Goal: Information Seeking & Learning: Learn about a topic

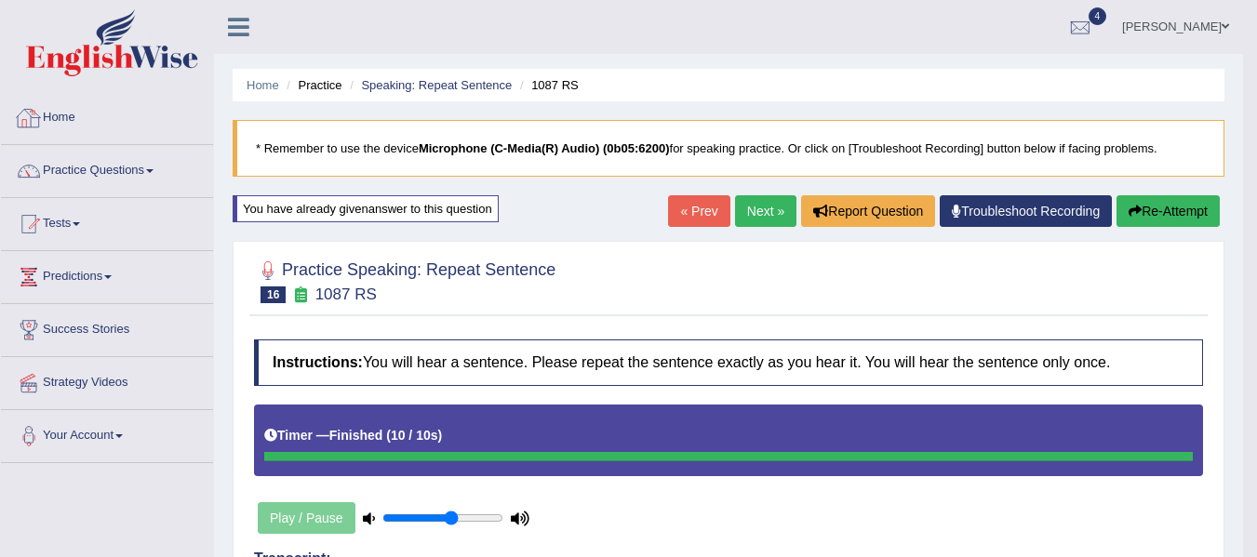
click at [127, 60] on img at bounding box center [112, 42] width 172 height 67
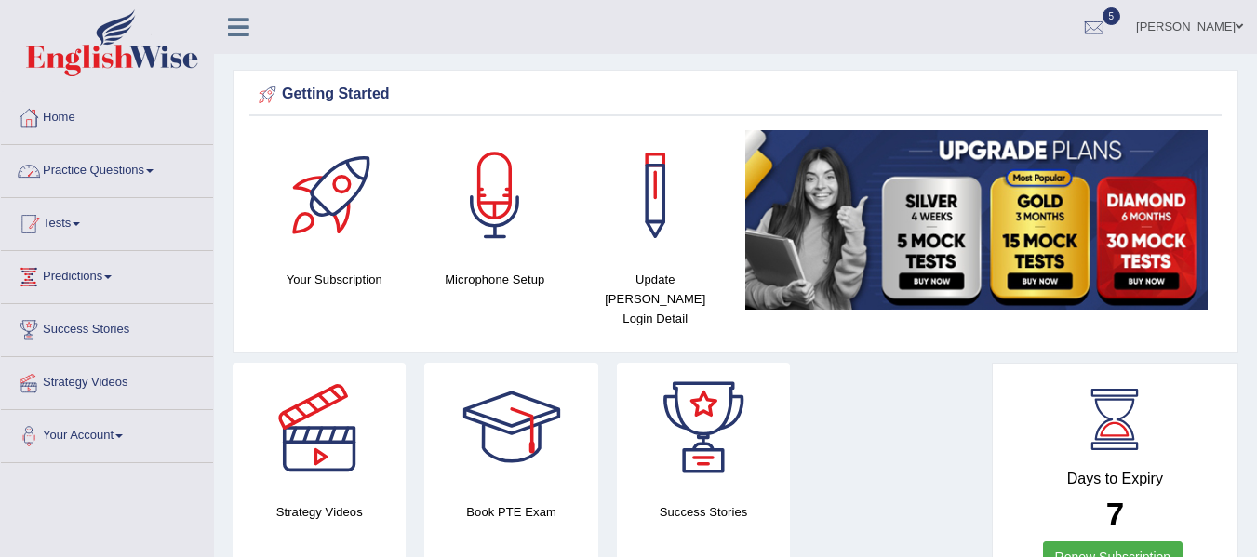
click at [76, 220] on link "Tests" at bounding box center [107, 221] width 212 height 47
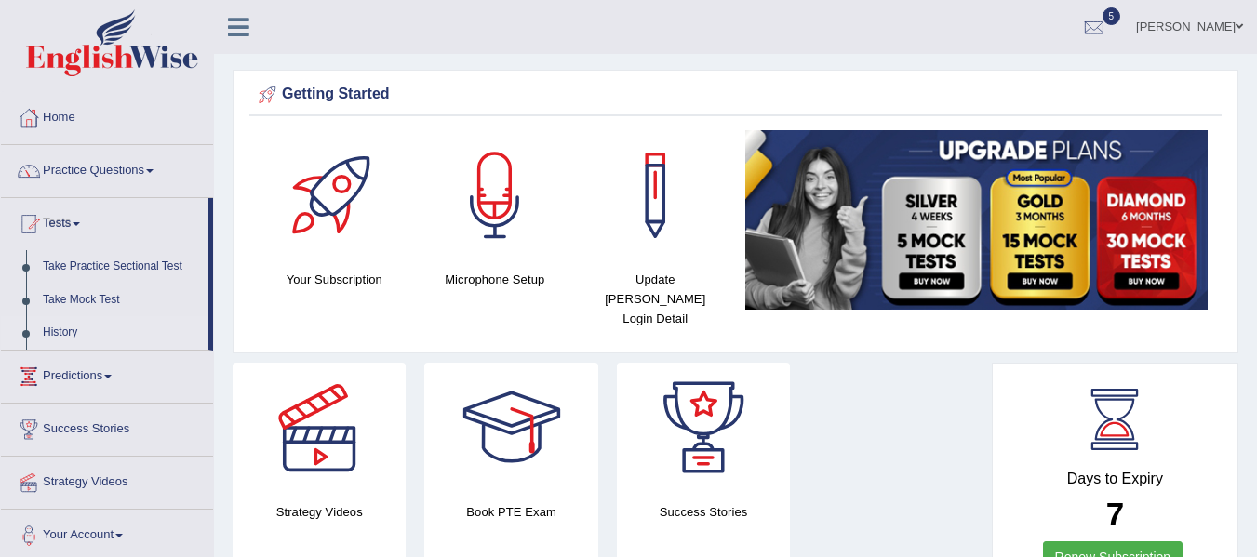
click at [59, 331] on link "History" at bounding box center [121, 332] width 174 height 33
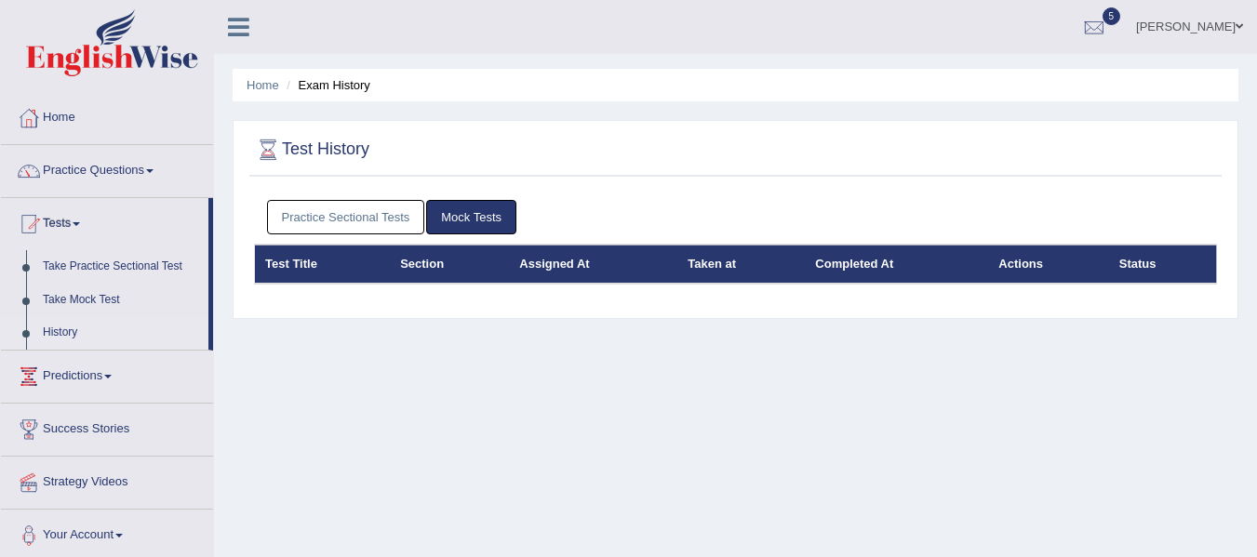
click at [341, 214] on link "Practice Sectional Tests" at bounding box center [346, 217] width 158 height 34
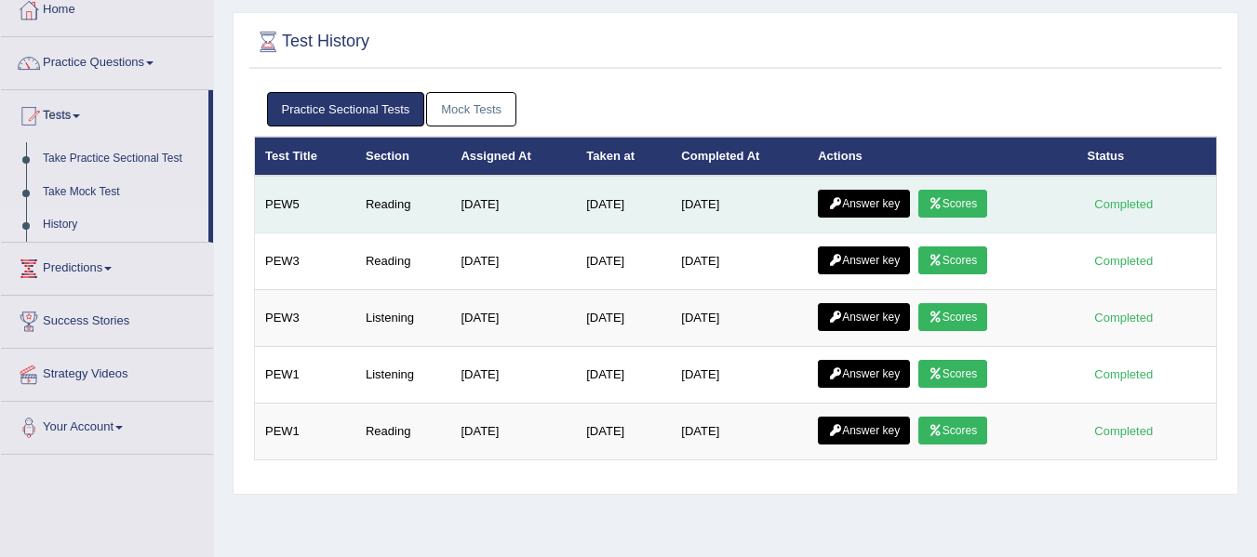
scroll to position [111, 0]
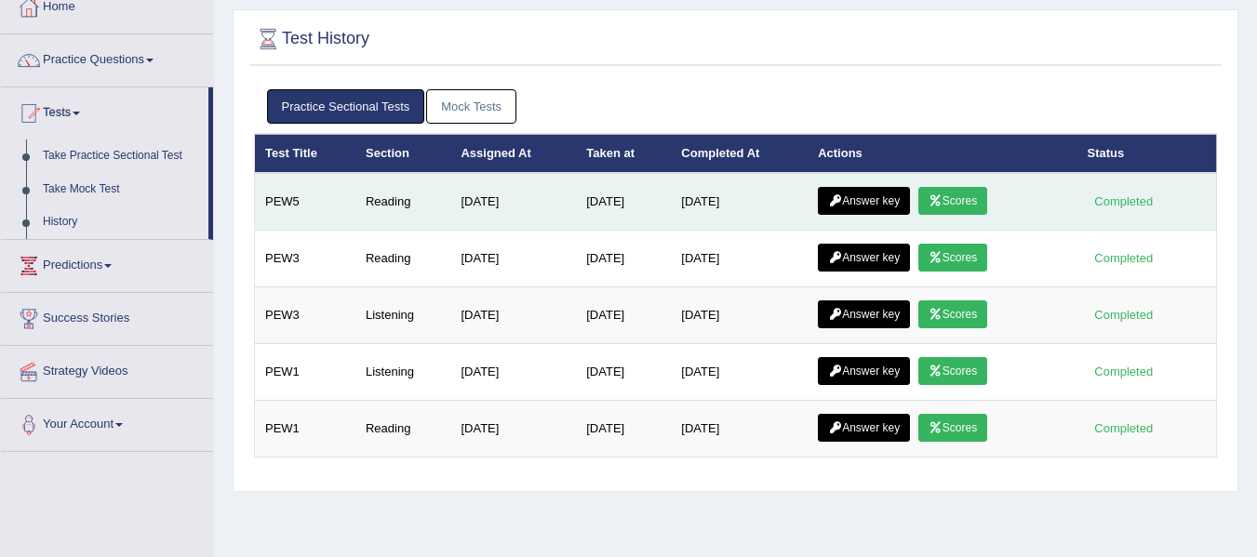
click at [960, 210] on link "Scores" at bounding box center [952, 201] width 69 height 28
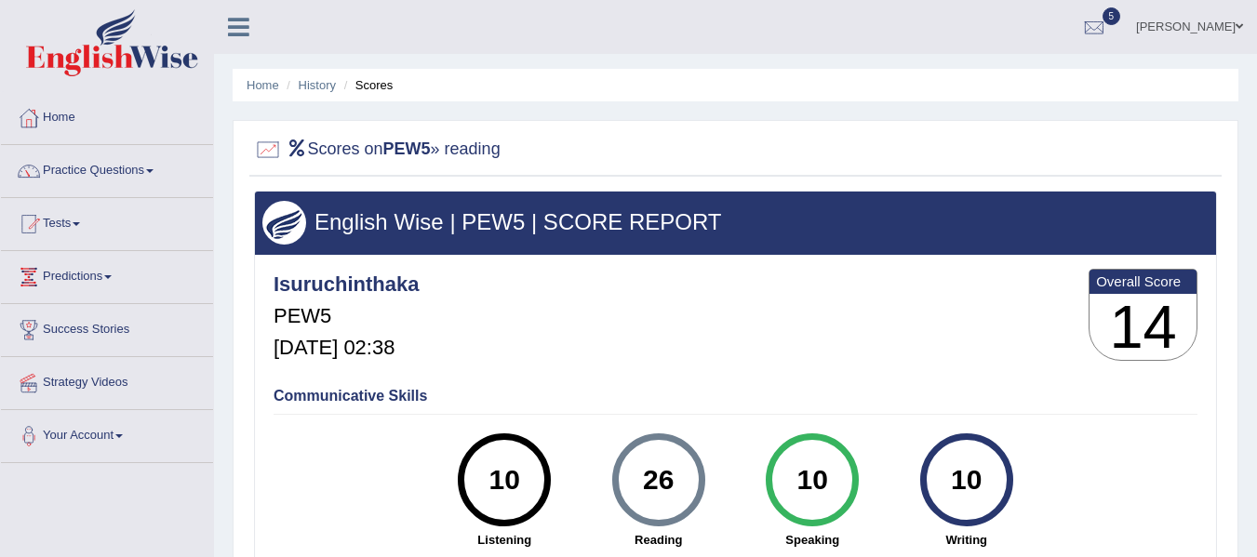
click at [371, 86] on li "Scores" at bounding box center [366, 85] width 54 height 18
click at [324, 79] on link "History" at bounding box center [317, 85] width 37 height 14
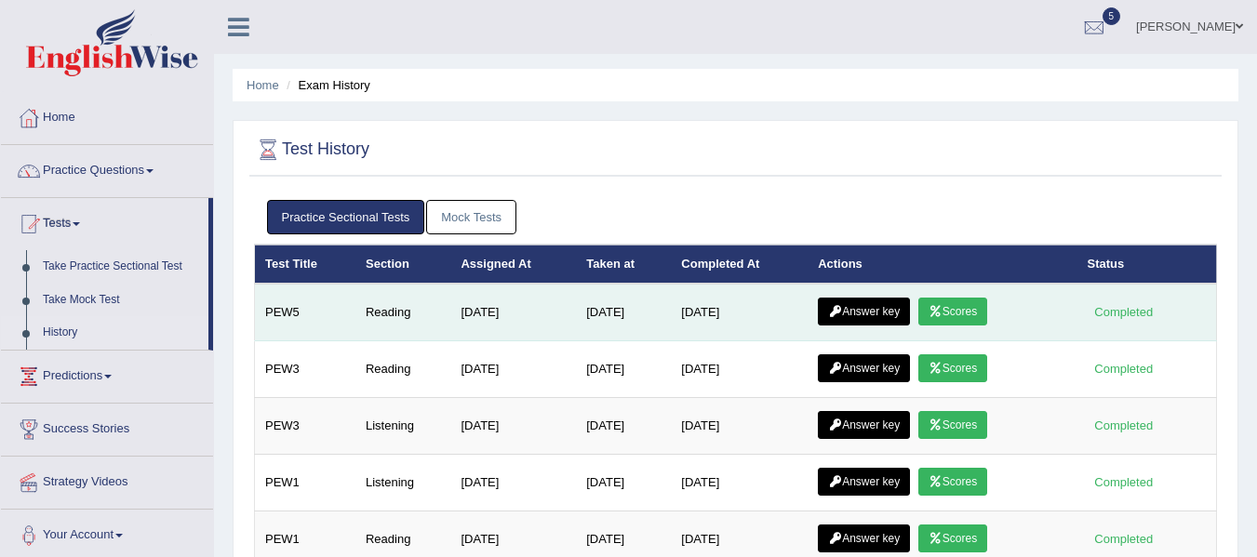
click at [898, 310] on link "Answer key" at bounding box center [864, 312] width 92 height 28
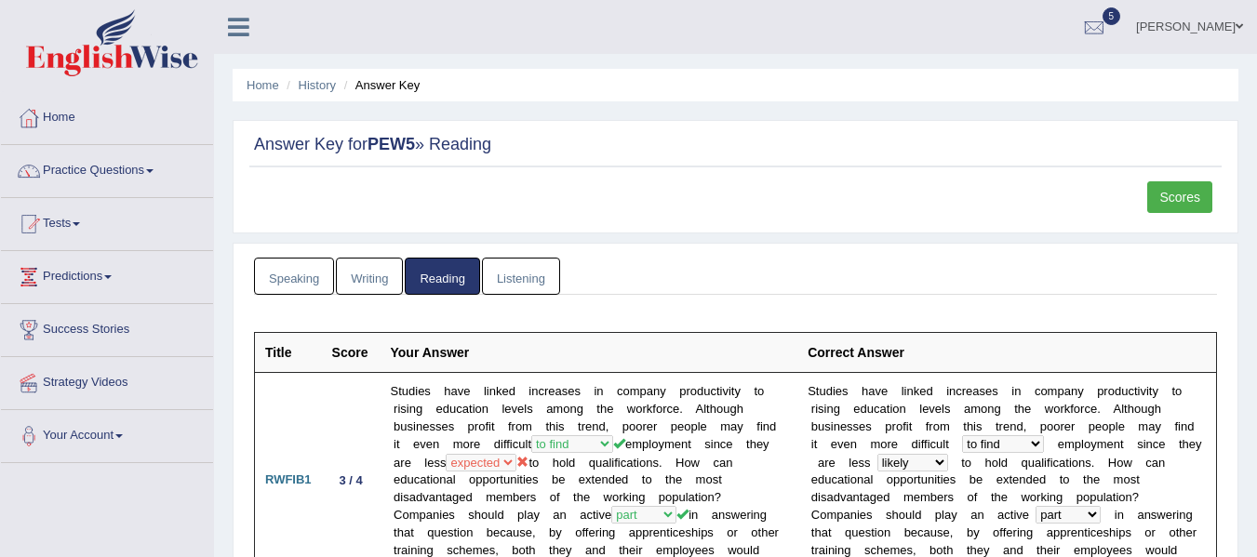
click at [554, 279] on link "Listening" at bounding box center [521, 277] width 78 height 38
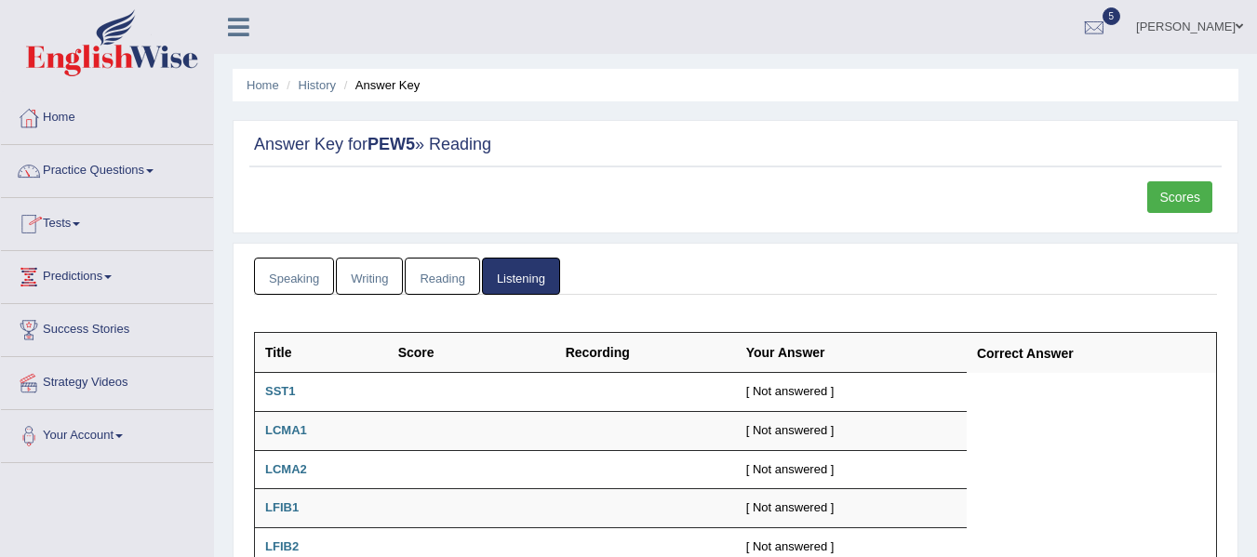
click at [153, 174] on link "Practice Questions" at bounding box center [107, 168] width 212 height 47
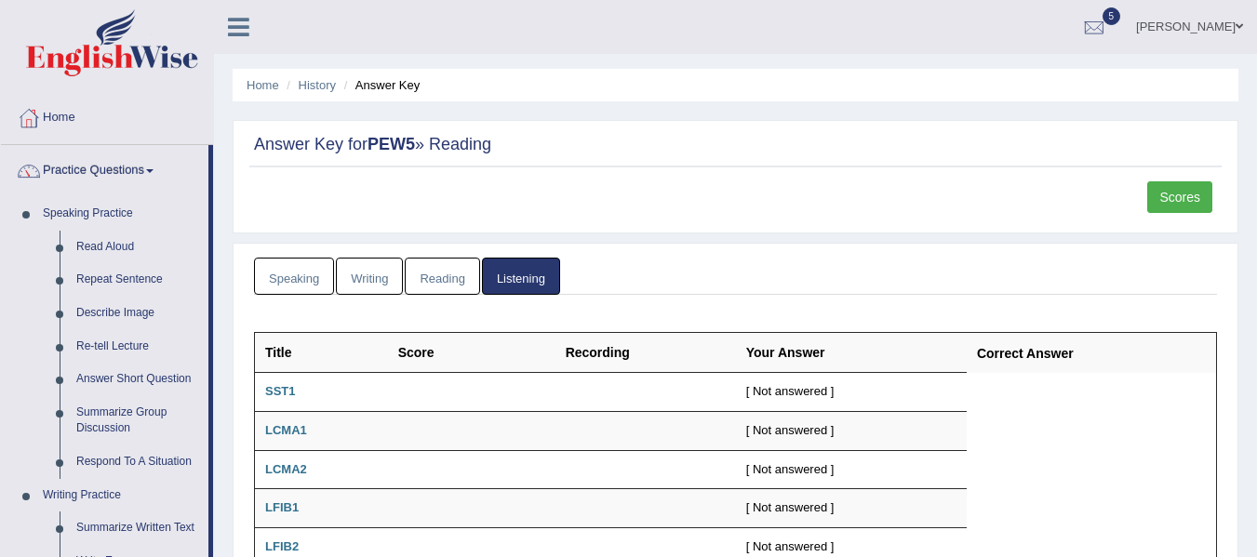
click at [1, 145] on link "Practice Questions" at bounding box center [104, 168] width 207 height 47
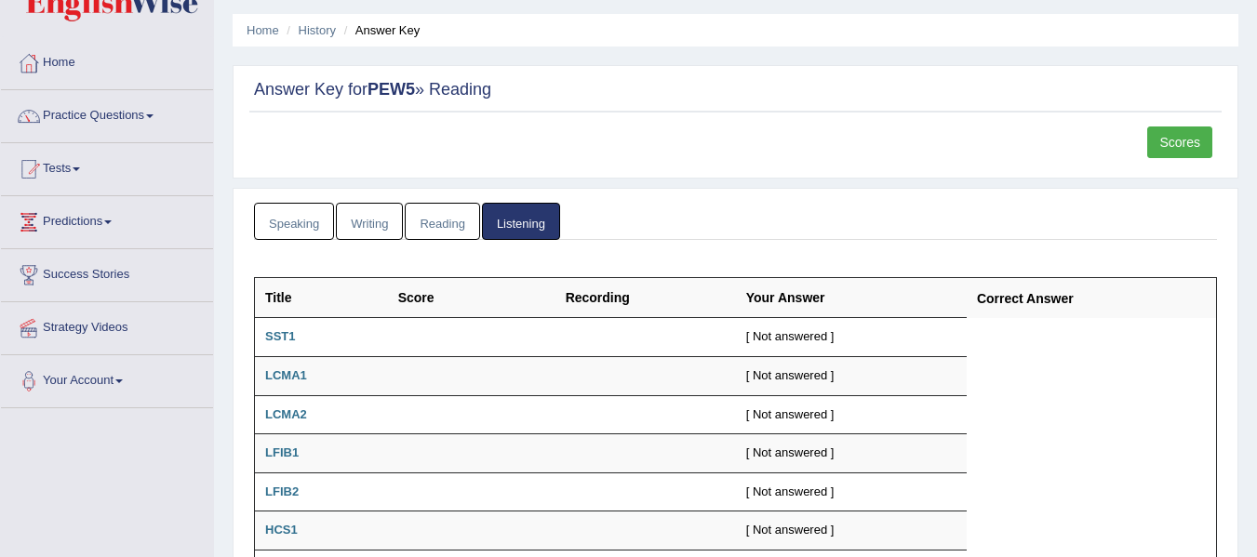
scroll to position [34, 0]
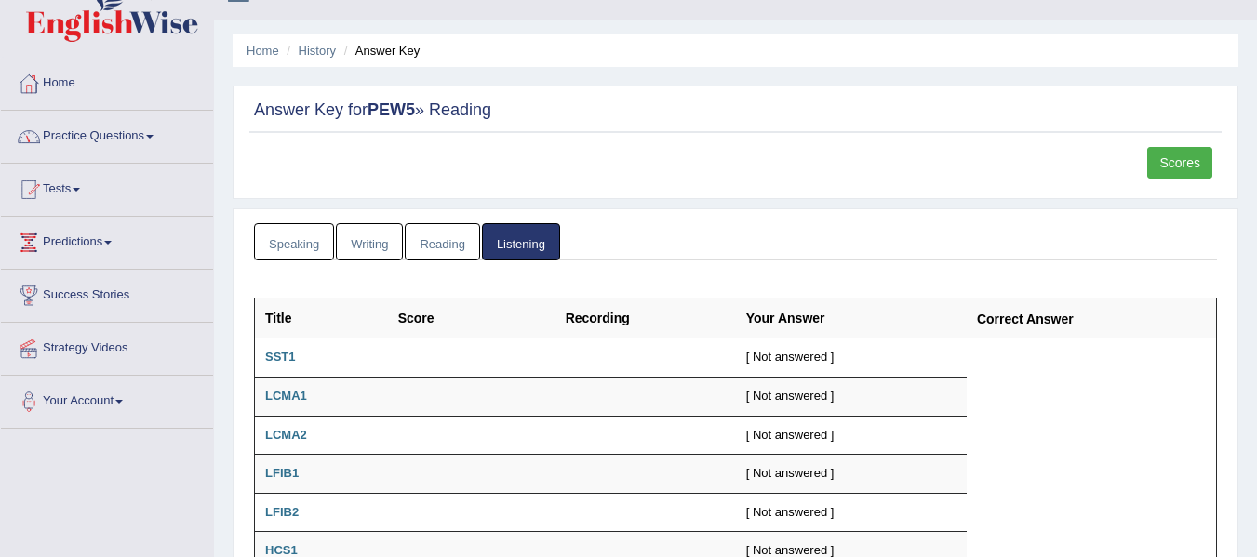
click at [93, 126] on link "Practice Questions" at bounding box center [107, 134] width 212 height 47
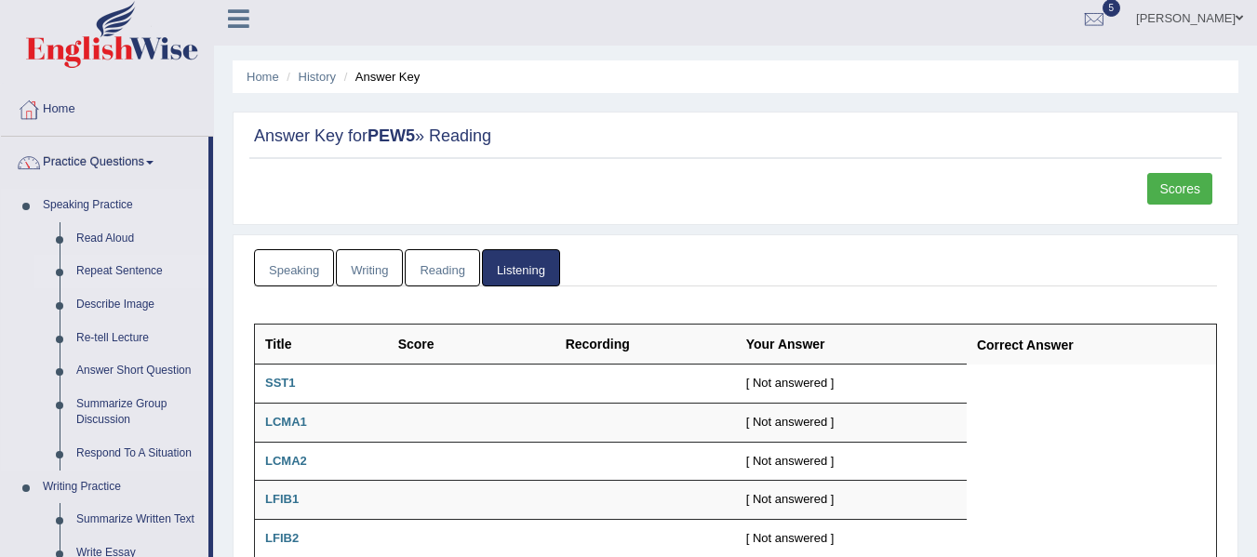
scroll to position [7, 0]
click at [259, 78] on link "Home" at bounding box center [262, 78] width 33 height 14
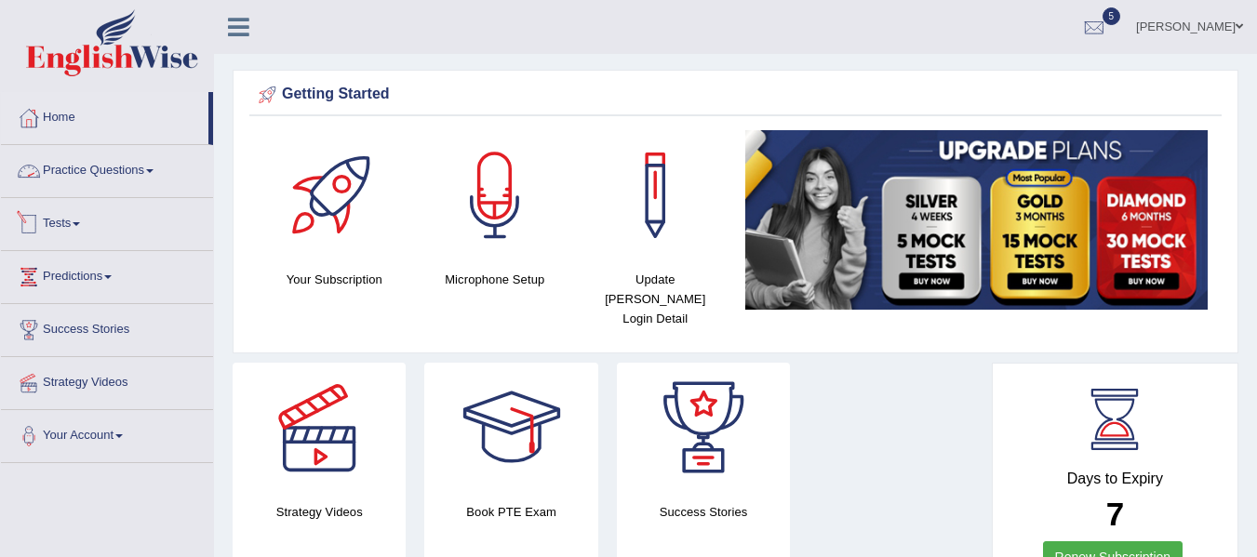
click at [129, 167] on link "Practice Questions" at bounding box center [107, 168] width 212 height 47
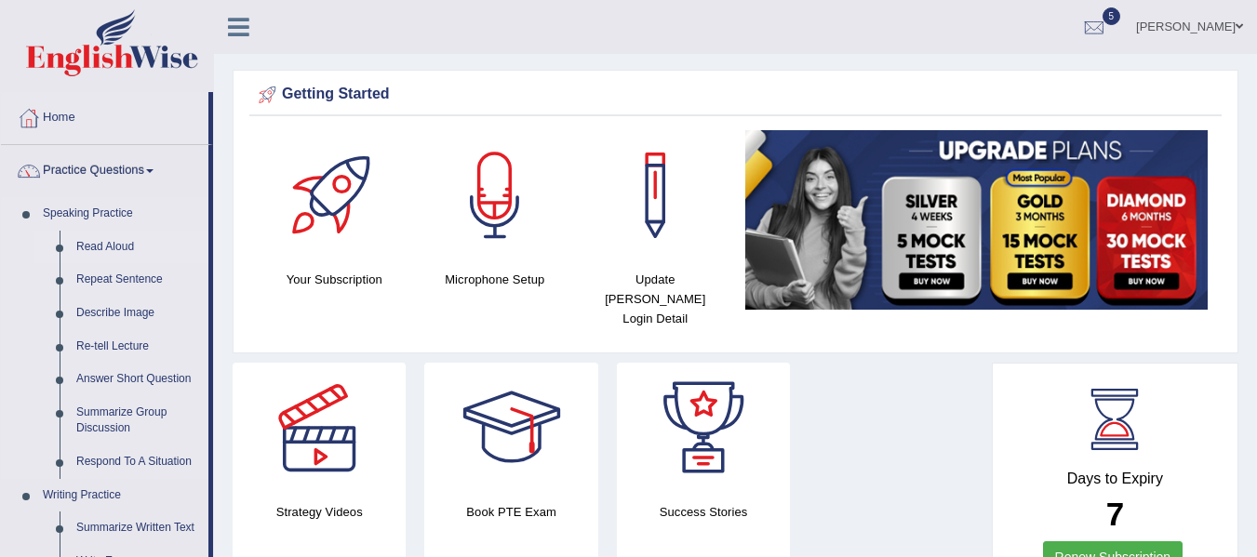
click at [126, 246] on link "Read Aloud" at bounding box center [138, 247] width 140 height 33
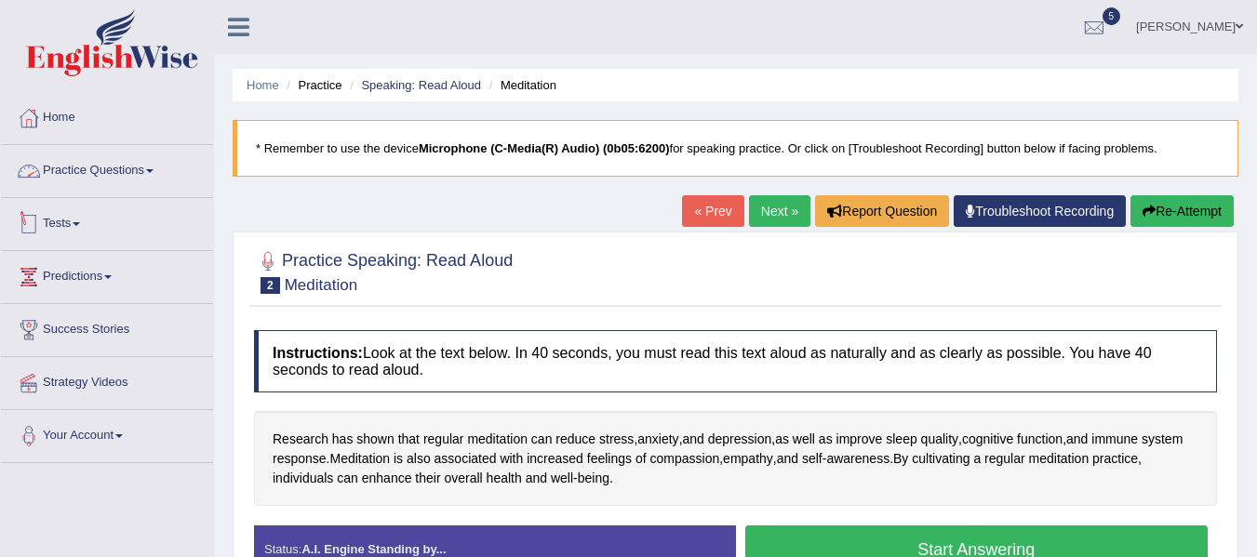
click at [127, 164] on link "Practice Questions" at bounding box center [107, 168] width 212 height 47
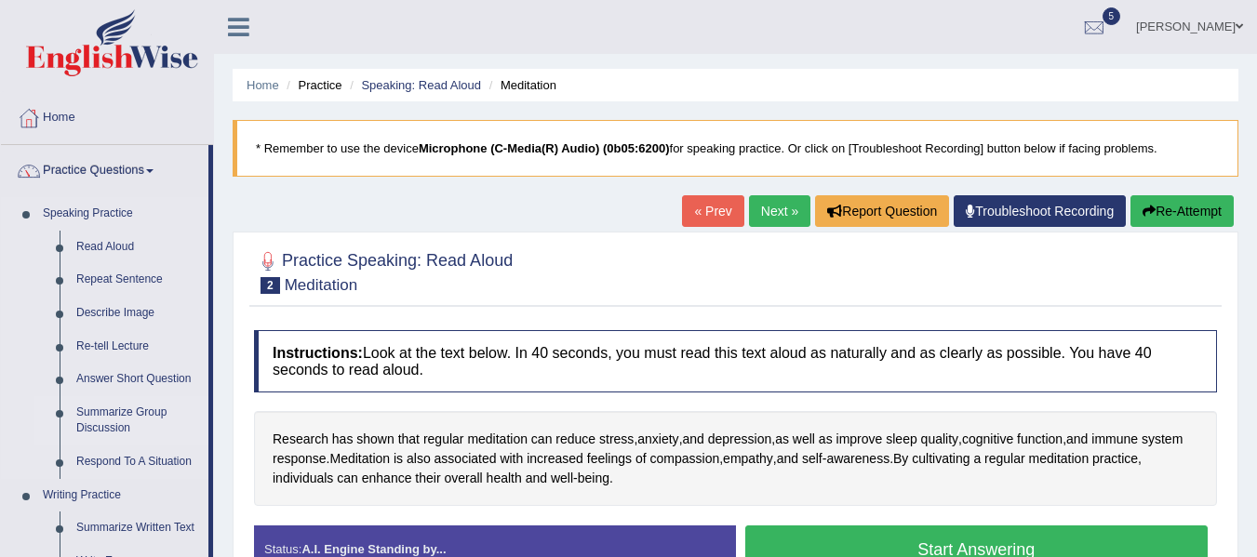
click at [130, 410] on link "Summarize Group Discussion" at bounding box center [138, 420] width 140 height 49
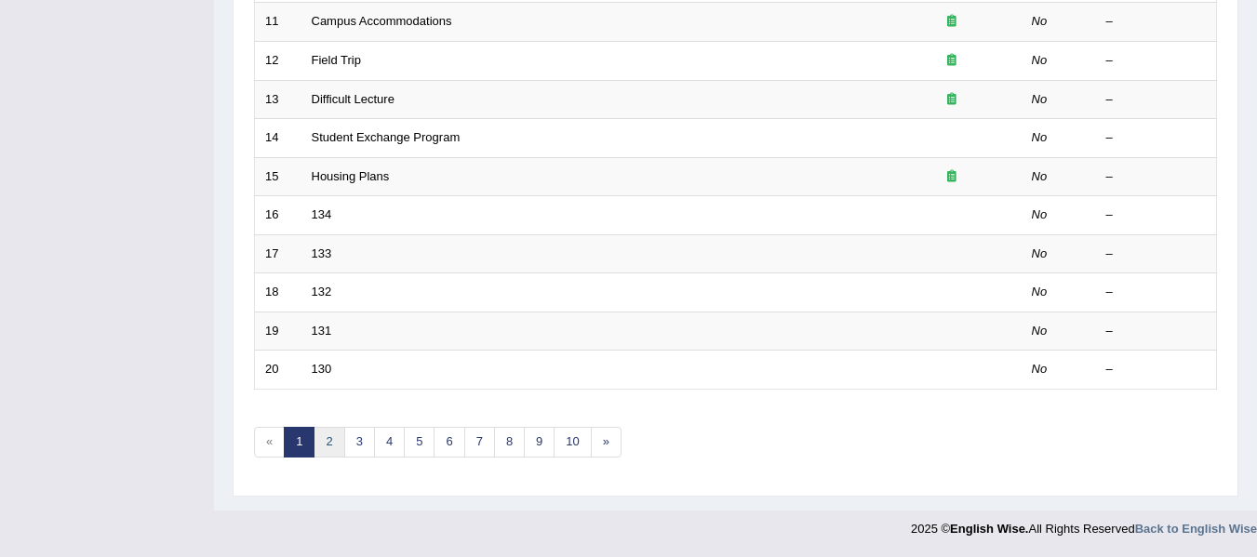
click at [323, 430] on link "2" at bounding box center [328, 442] width 31 height 31
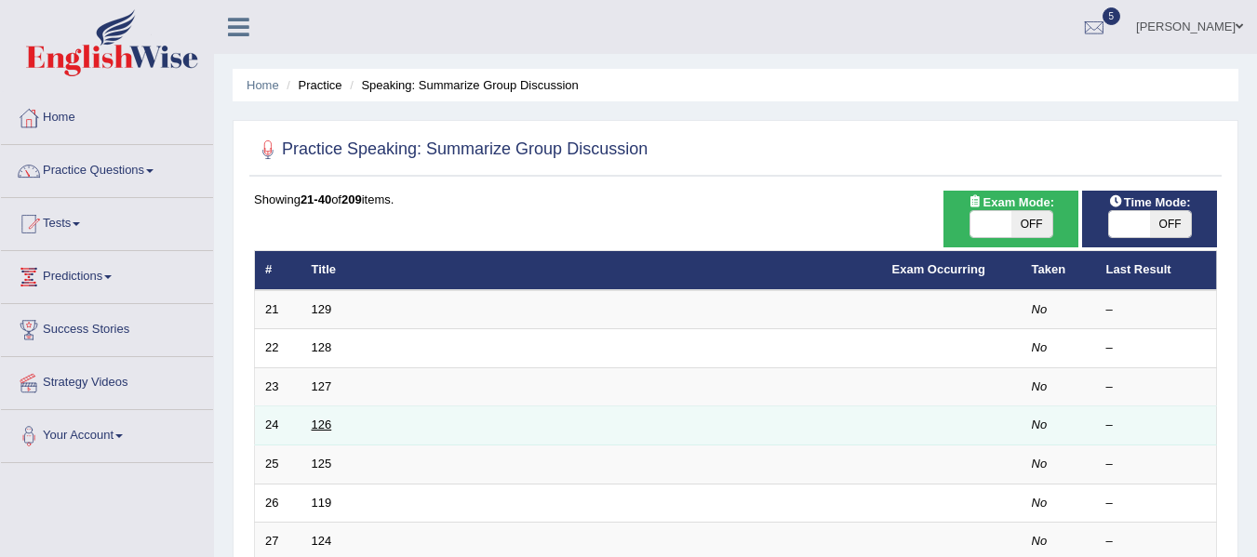
click at [322, 419] on link "126" at bounding box center [322, 425] width 20 height 14
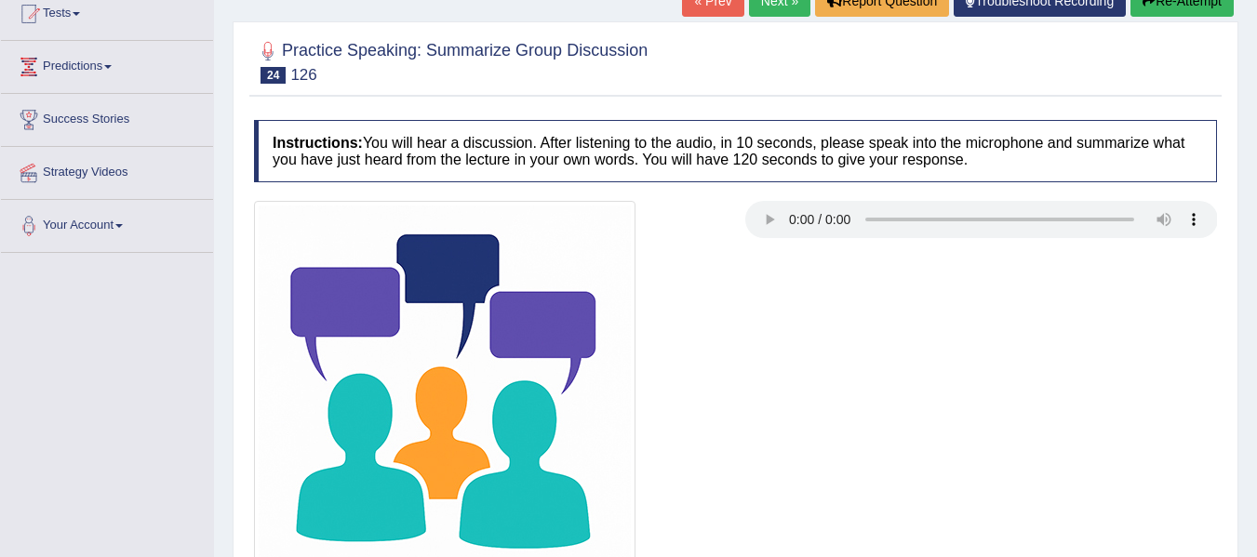
click at [898, 441] on div at bounding box center [735, 391] width 981 height 381
click at [781, 302] on div at bounding box center [735, 391] width 981 height 381
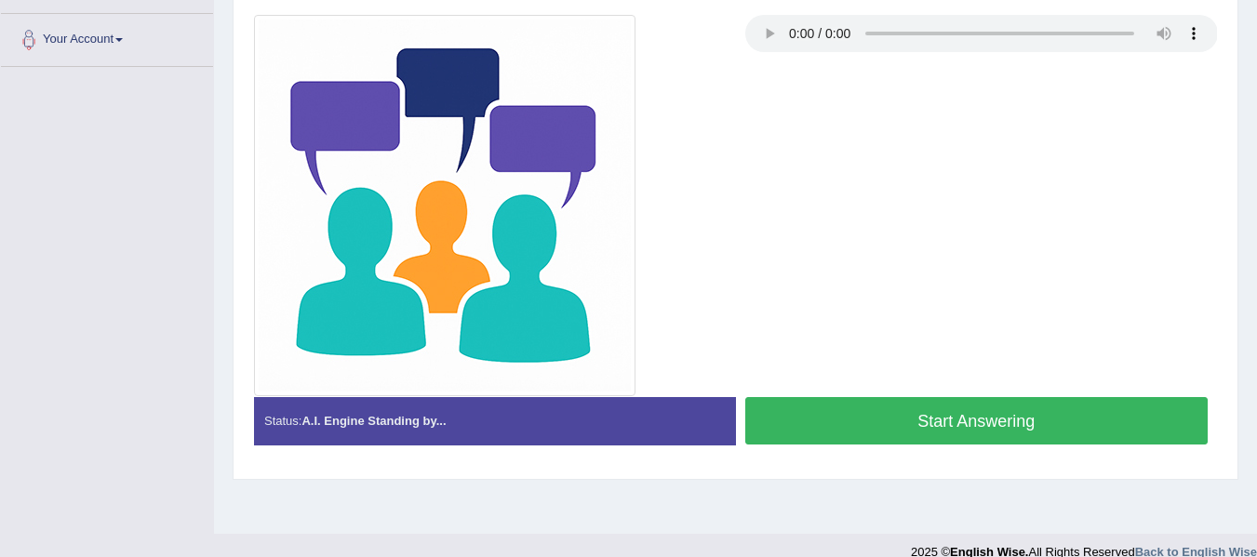
scroll to position [419, 0]
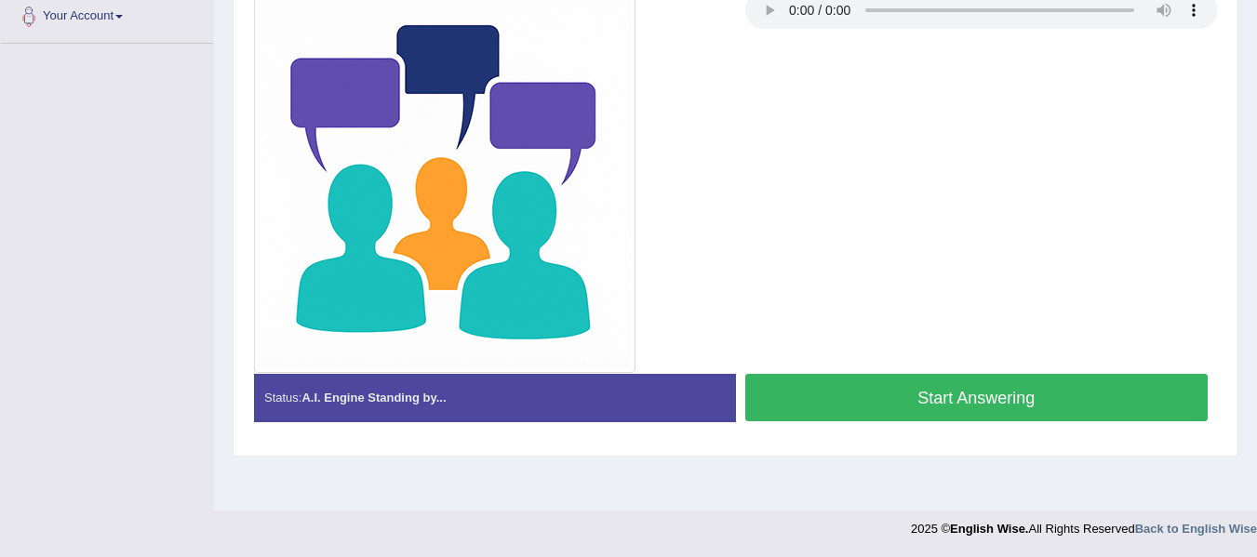
click at [182, 213] on div "Toggle navigation Home Practice Questions Speaking Practice Read Aloud Repeat S…" at bounding box center [628, 64] width 1257 height 967
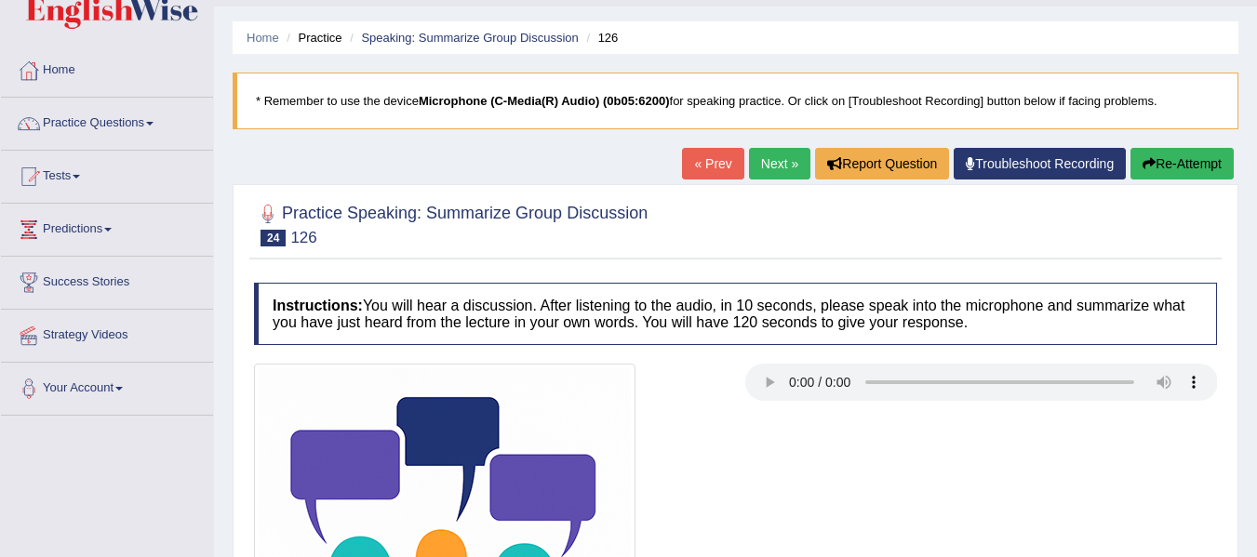
scroll to position [0, 0]
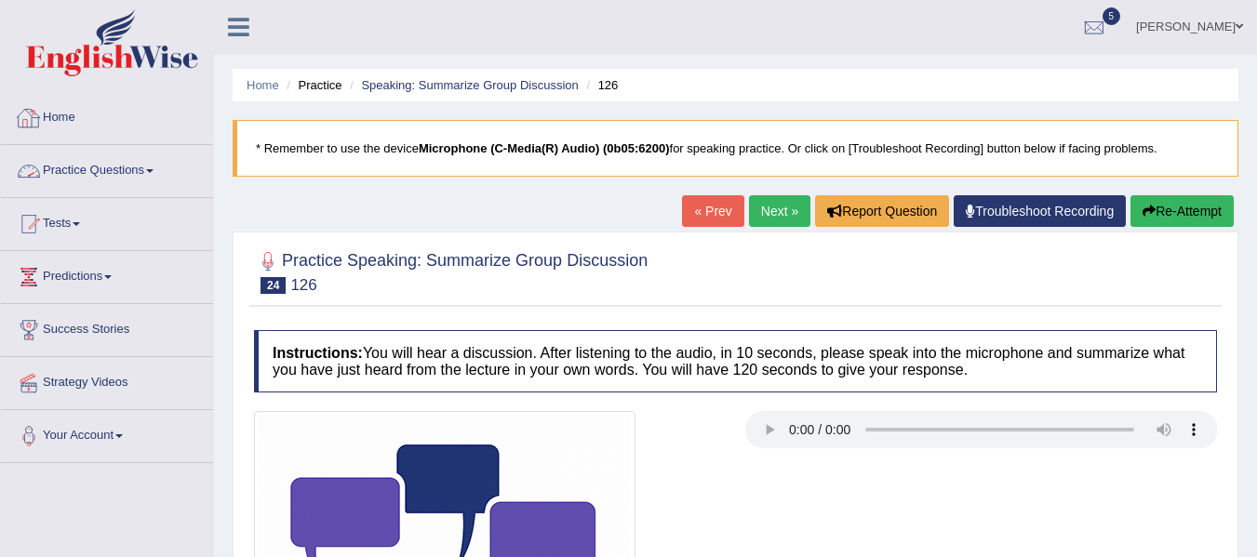
click at [104, 168] on link "Practice Questions" at bounding box center [107, 168] width 212 height 47
click at [130, 168] on link "Practice Questions" at bounding box center [107, 168] width 212 height 47
click at [108, 167] on link "Practice Questions" at bounding box center [107, 168] width 212 height 47
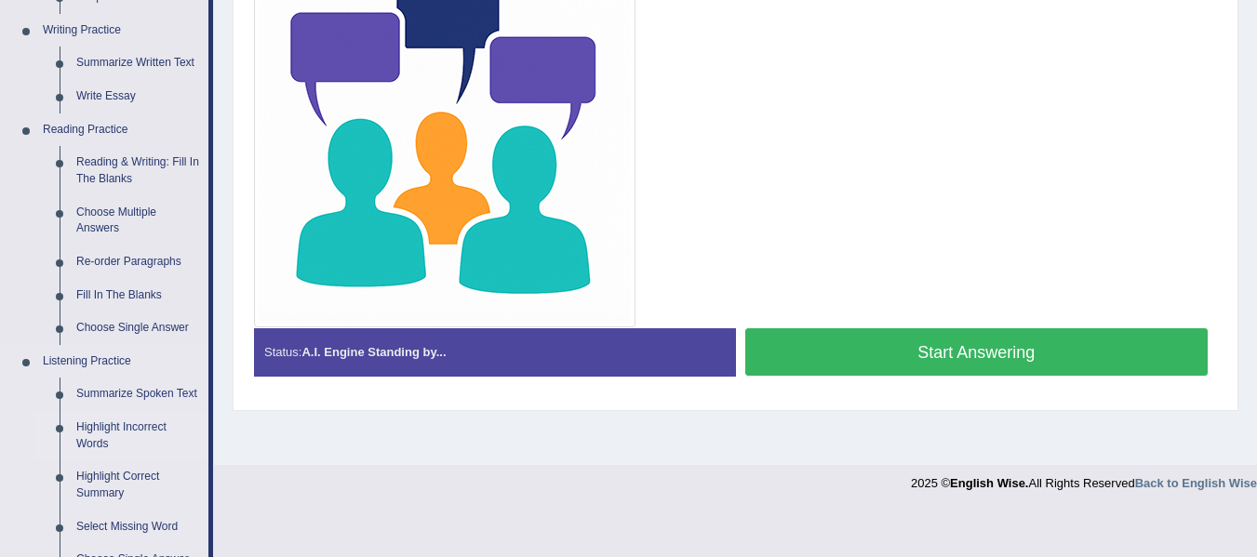
scroll to position [651, 0]
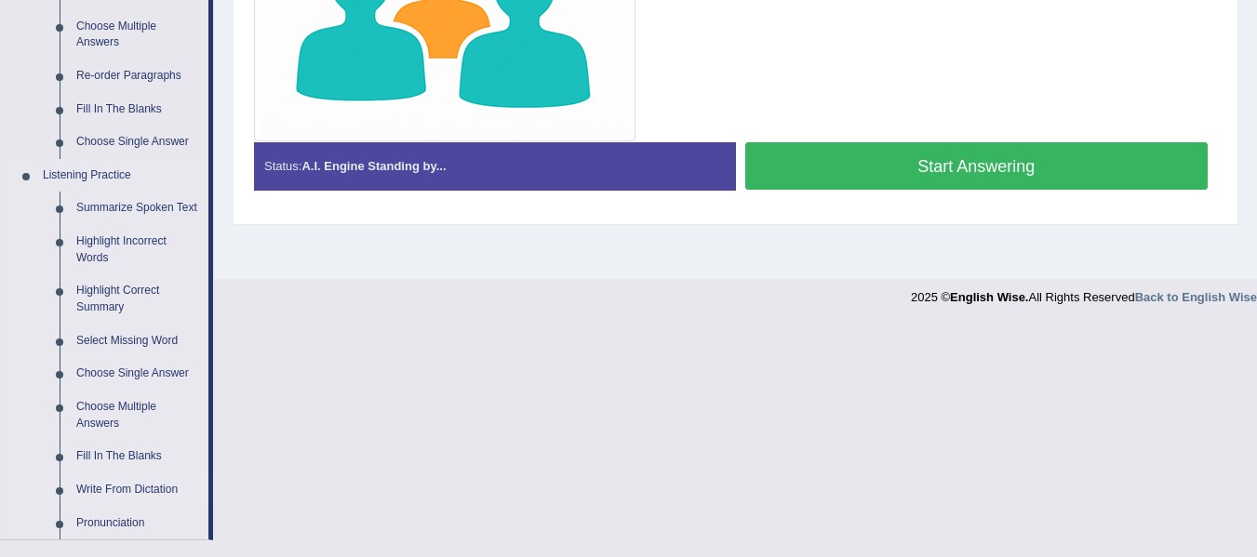
click at [150, 489] on link "Write From Dictation" at bounding box center [138, 489] width 140 height 33
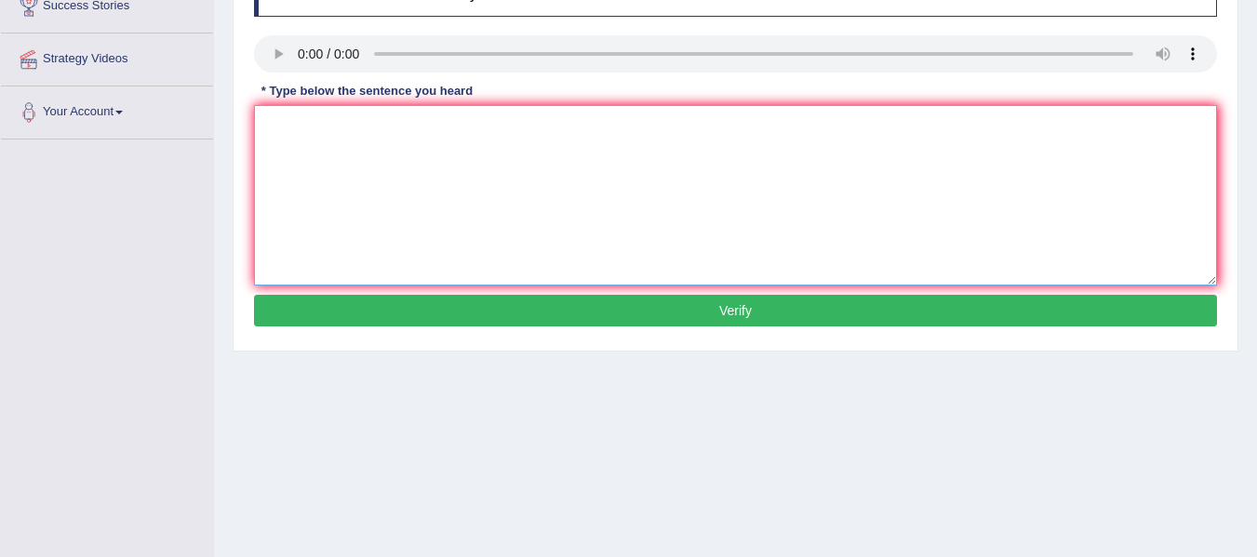
click at [298, 141] on textarea at bounding box center [735, 195] width 963 height 180
click at [429, 130] on textarea "the" at bounding box center [735, 195] width 963 height 180
click at [842, 161] on textarea "the study sho" at bounding box center [735, 195] width 963 height 180
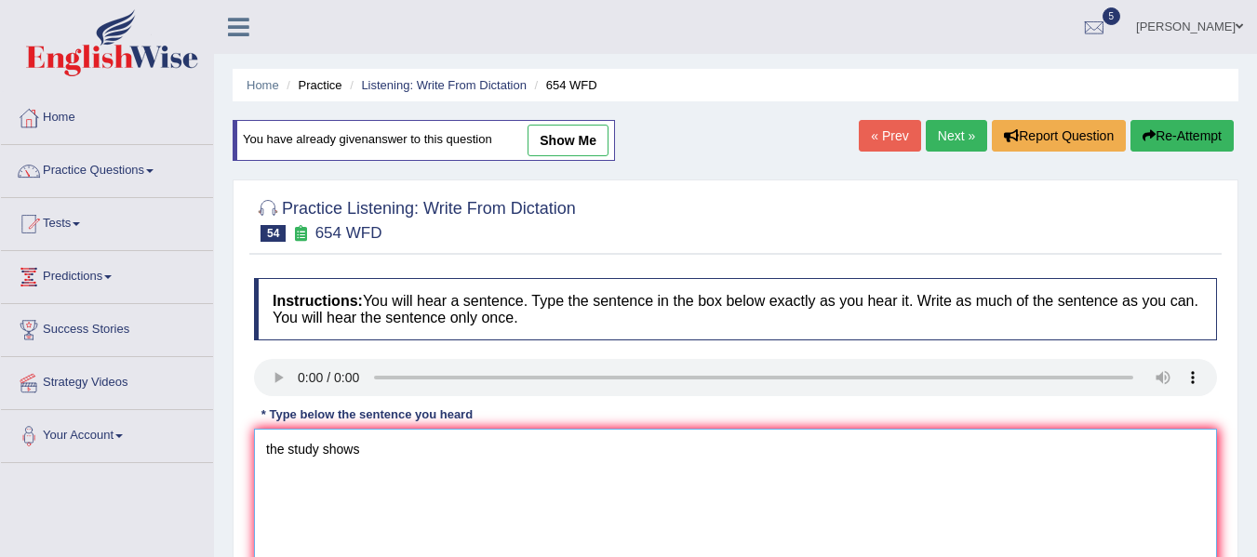
type textarea "the study shows"
click at [942, 138] on link "Next »" at bounding box center [955, 136] width 61 height 32
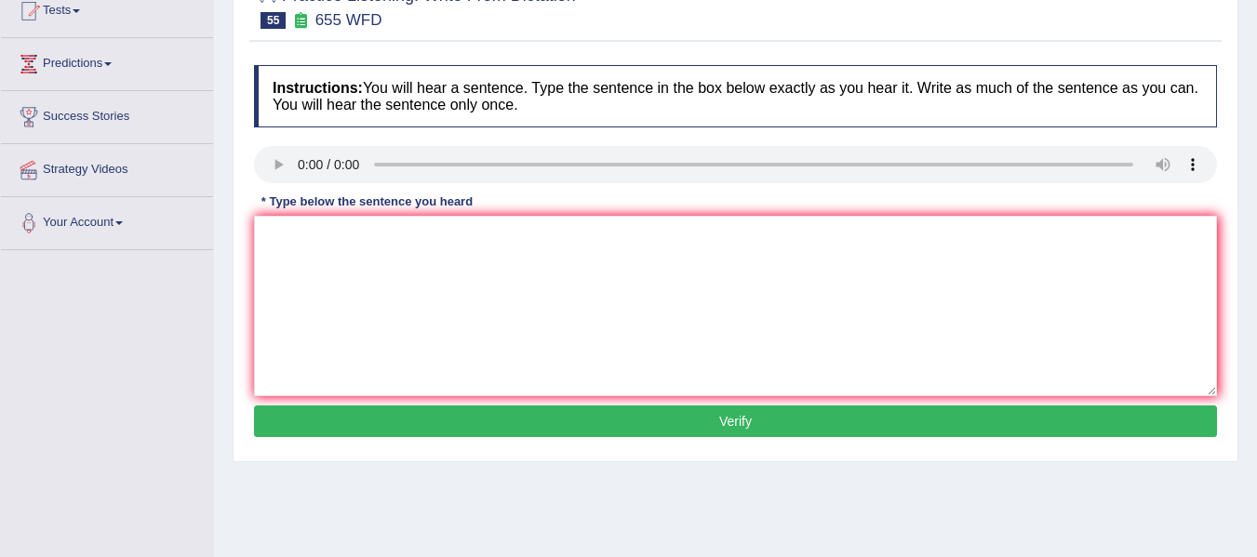
click at [0, 255] on div "Toggle navigation Home Practice Questions Speaking Practice Read Aloud Repeat S…" at bounding box center [628, 270] width 1257 height 967
click at [394, 258] on textarea at bounding box center [735, 306] width 963 height 180
click at [269, 235] on textarea "the teacher training observed including classes." at bounding box center [735, 306] width 963 height 180
type textarea "The teacher training observed including classes."
click at [633, 428] on button "Verify" at bounding box center [735, 422] width 963 height 32
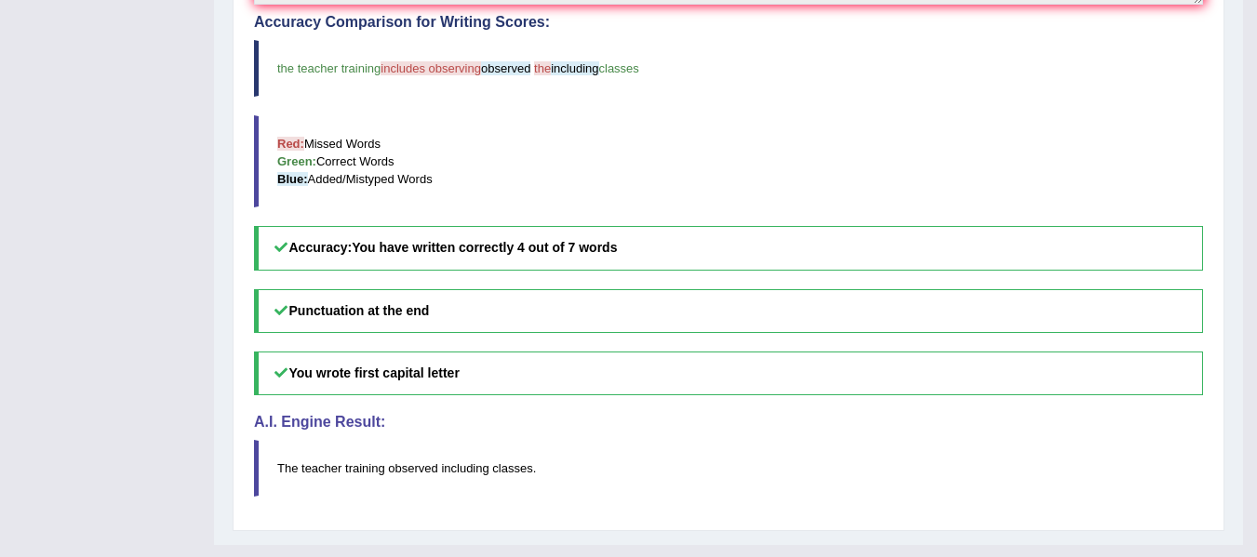
scroll to position [398, 0]
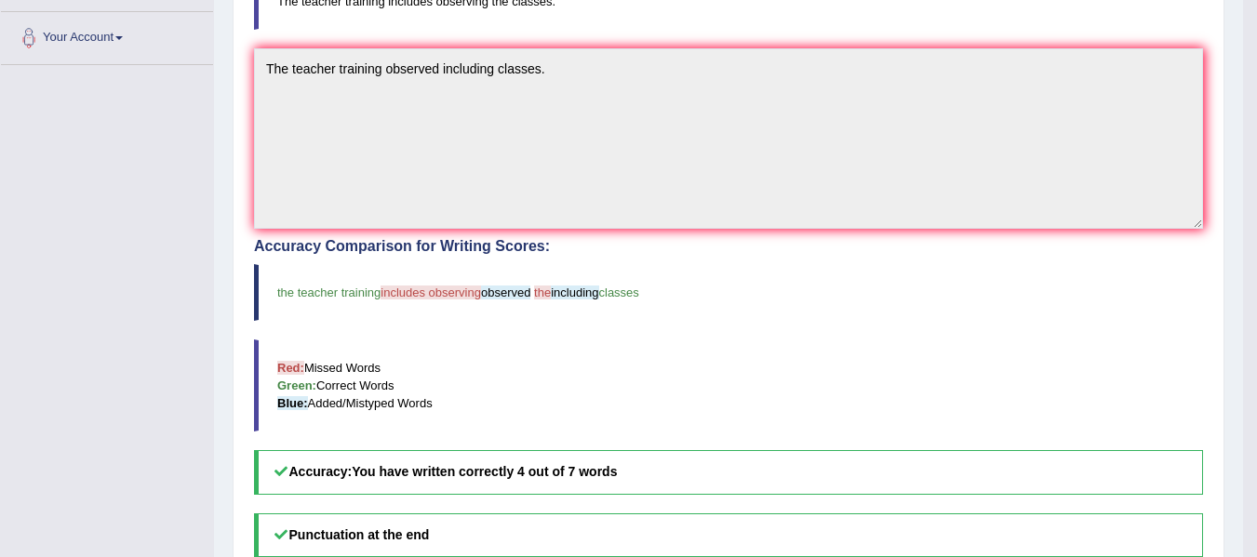
click at [866, 234] on div "Instructions: You will hear a sentence. Type the sentence in the box below exac…" at bounding box center [728, 301] width 958 height 888
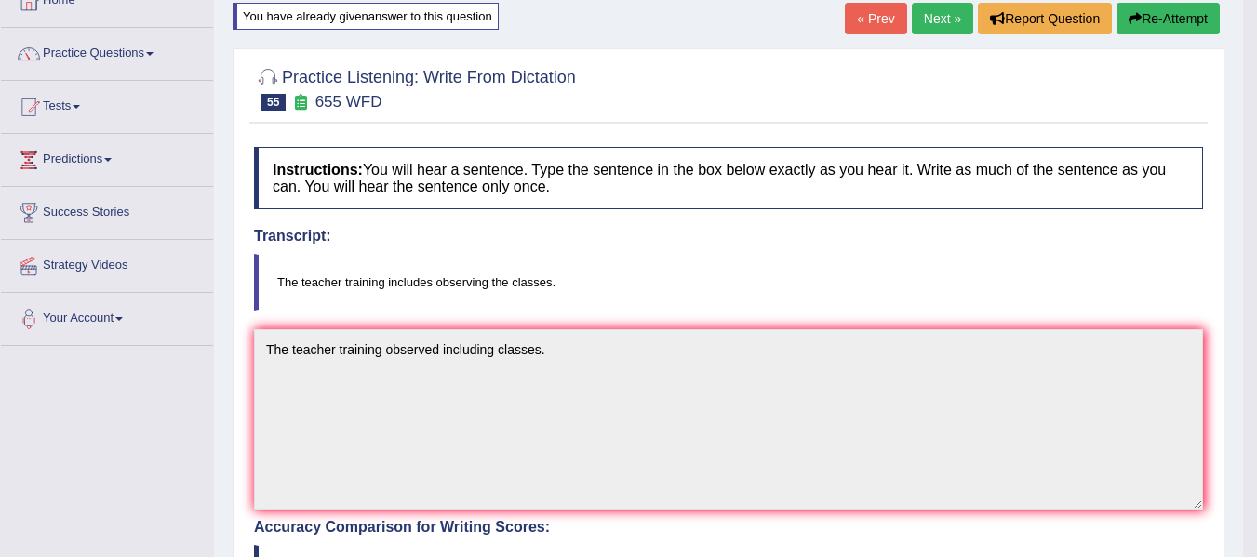
click at [1148, 16] on button "Re-Attempt" at bounding box center [1167, 19] width 103 height 32
click at [1163, 16] on button "Re-Attempt" at bounding box center [1167, 19] width 103 height 32
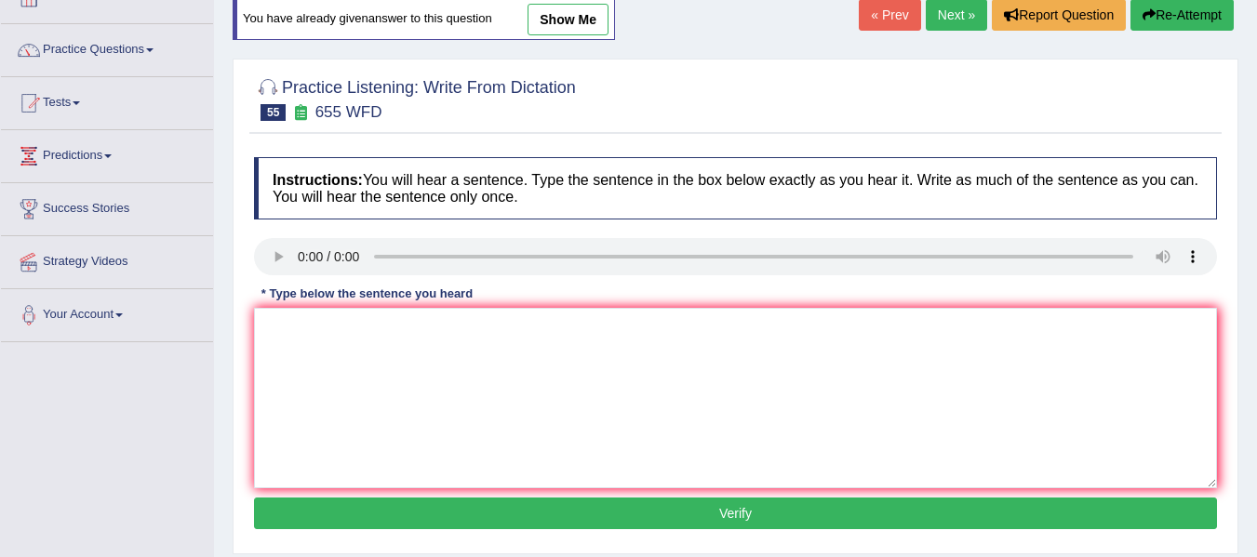
scroll to position [117, 0]
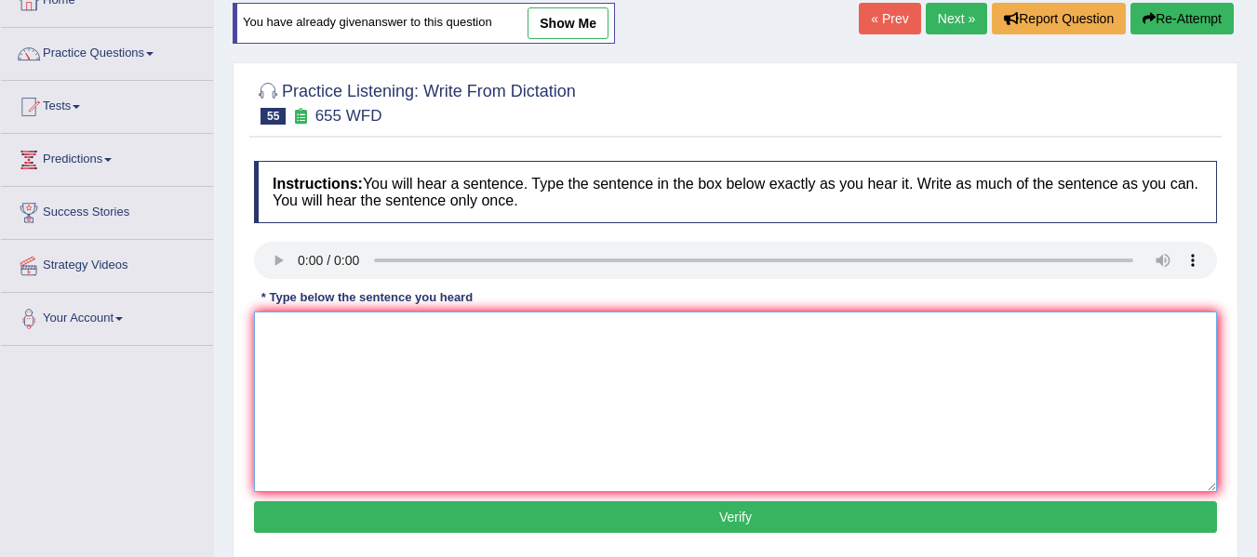
click at [349, 329] on textarea at bounding box center [735, 402] width 963 height 180
click at [267, 330] on textarea "the teacher training includes observing classes." at bounding box center [735, 402] width 963 height 180
type textarea "The teacher training includes observing classes."
click at [763, 530] on button "Verify" at bounding box center [735, 517] width 963 height 32
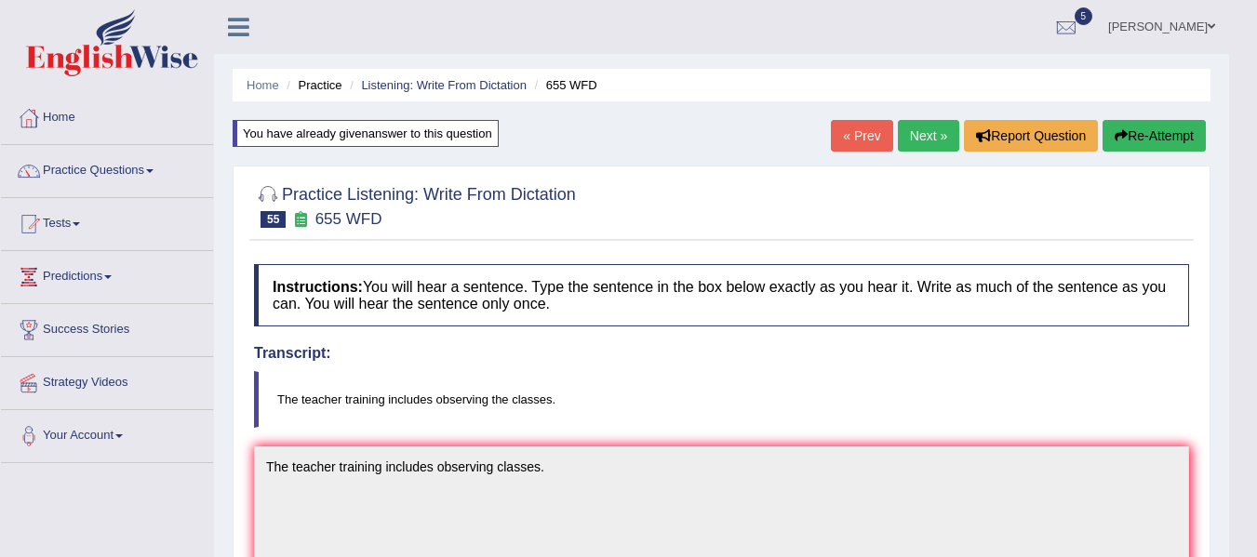
click at [930, 123] on link "Next »" at bounding box center [928, 136] width 61 height 32
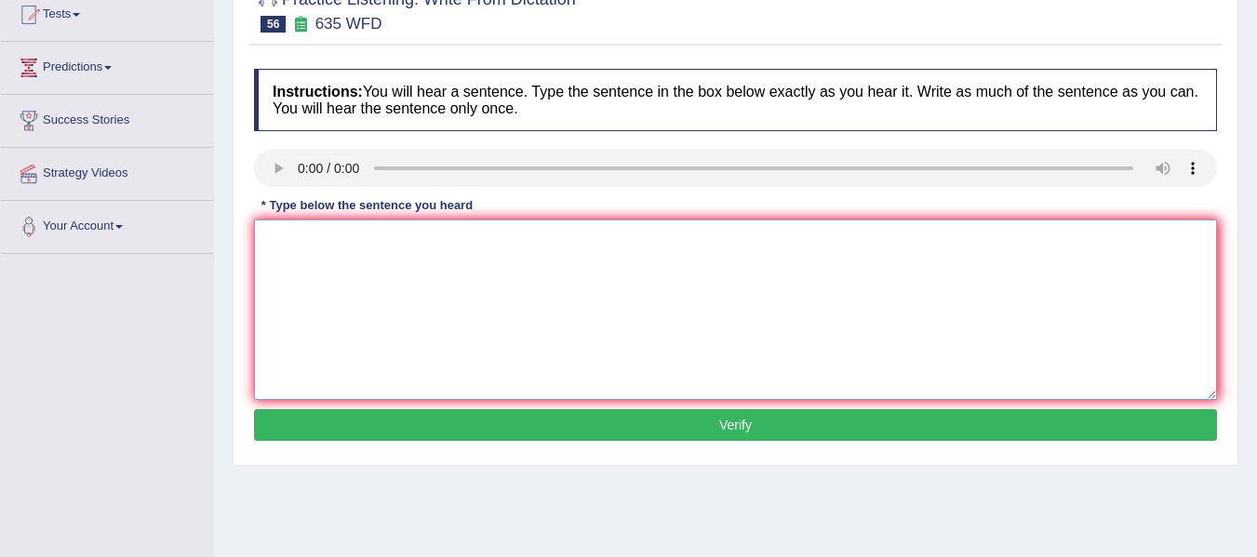
click at [316, 246] on textarea at bounding box center [735, 309] width 963 height 180
click at [303, 238] on textarea "the scince library curruntly located oin the ground floor" at bounding box center [735, 309] width 963 height 180
click at [479, 241] on textarea "the science library curruntly located oin the ground floor" at bounding box center [735, 309] width 963 height 180
click at [583, 236] on textarea "the science library curruntly located in the ground floor" at bounding box center [735, 309] width 963 height 180
click at [269, 238] on textarea "the science library curruntly located in the ground floor." at bounding box center [735, 309] width 963 height 180
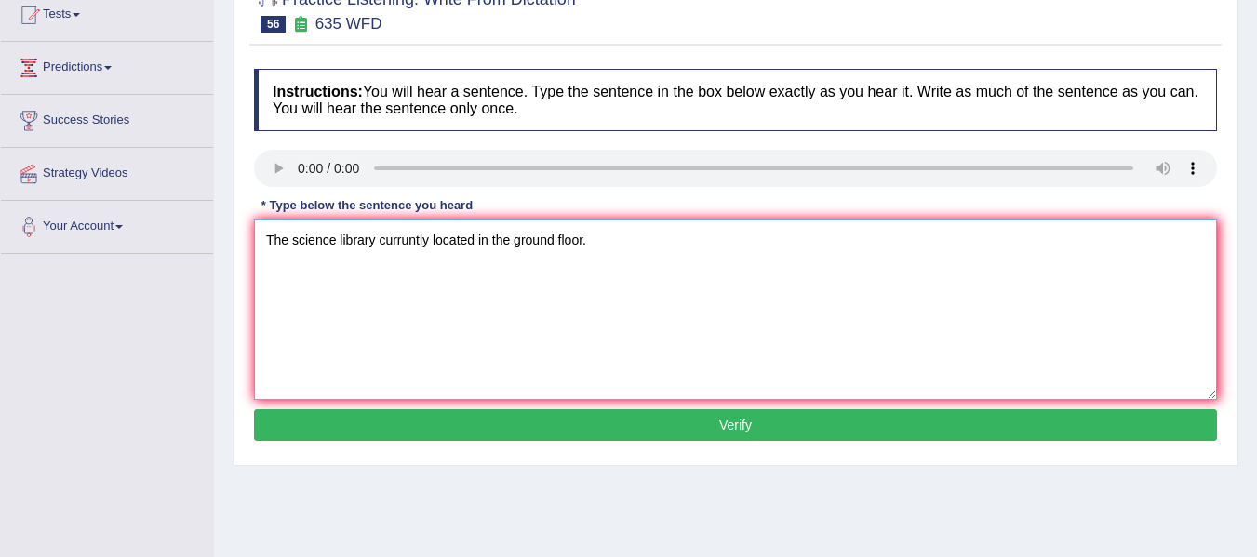
type textarea "The science library curruntly located in the ground floor."
click at [699, 428] on button "Verify" at bounding box center [735, 425] width 963 height 32
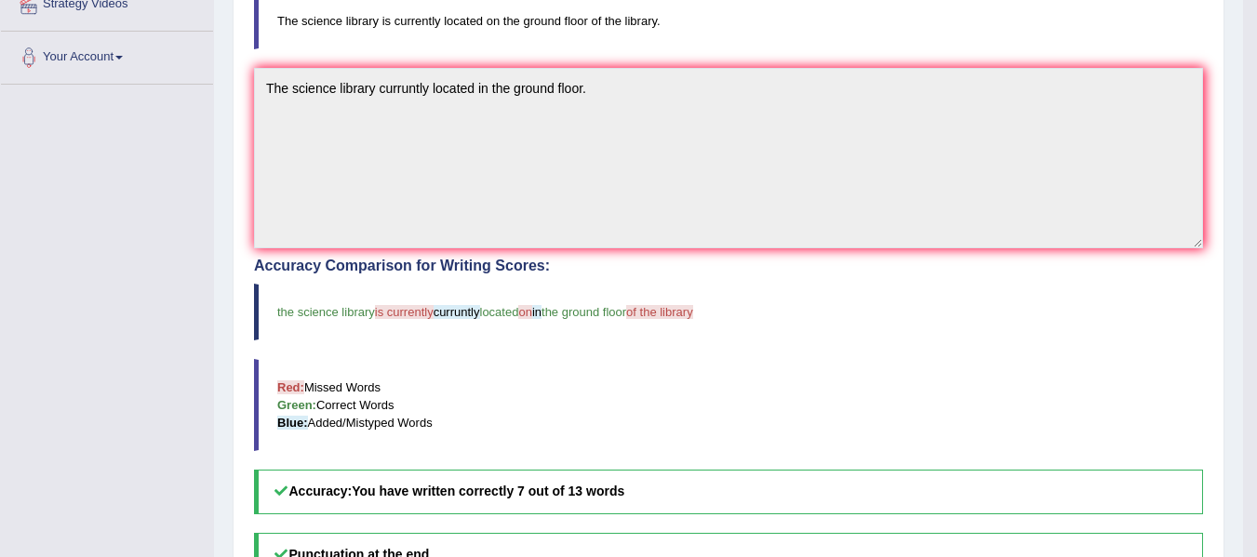
scroll to position [399, 0]
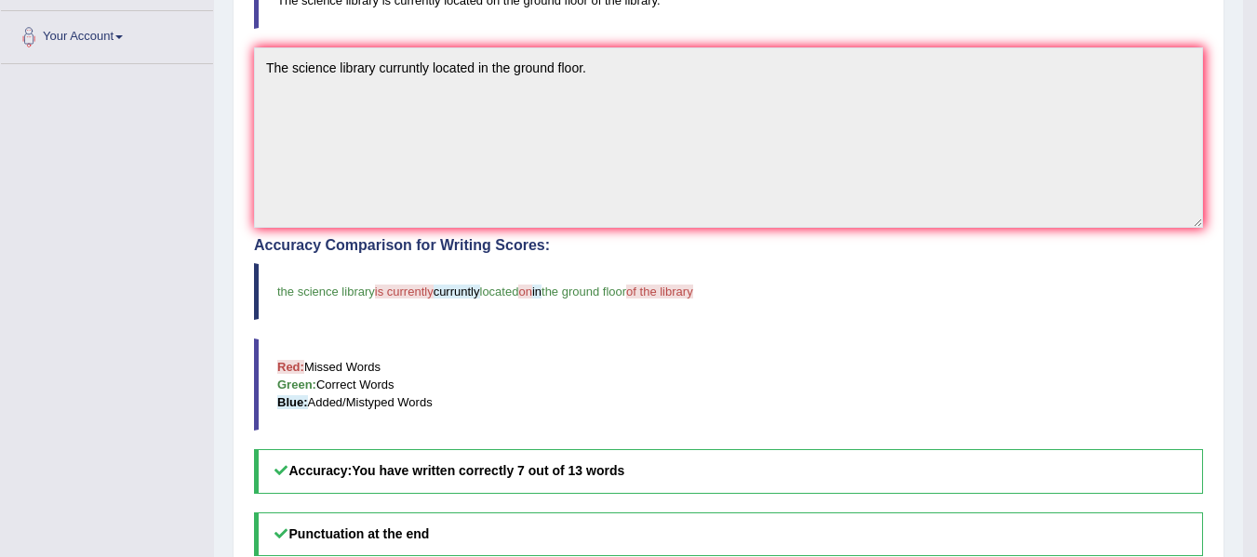
click at [1034, 235] on div "Instructions: You will hear a sentence. Type the sentence in the box below exac…" at bounding box center [728, 300] width 958 height 888
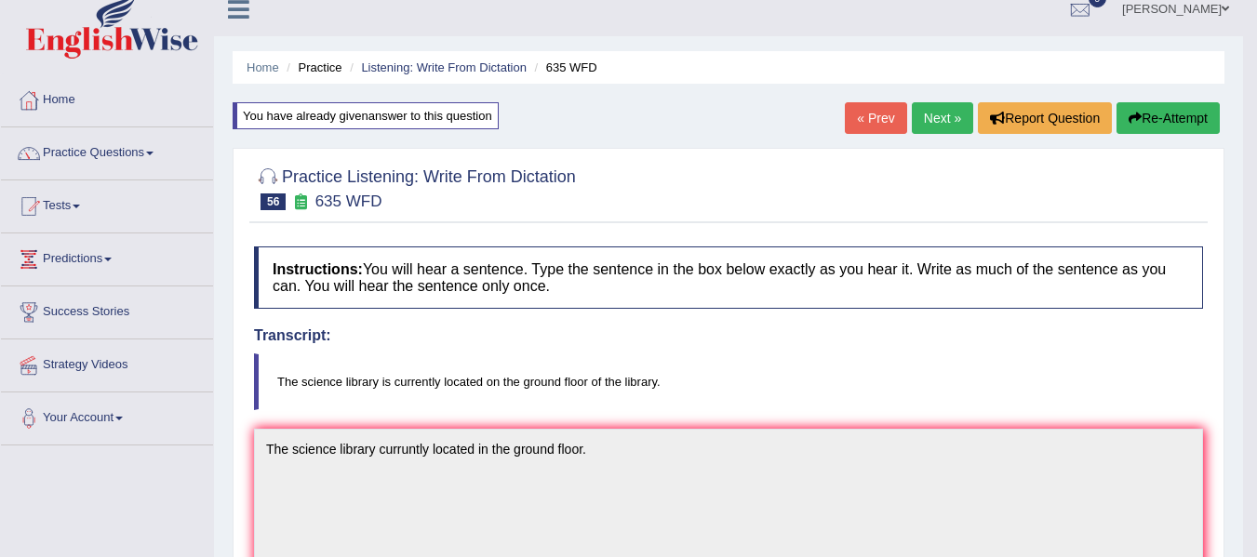
scroll to position [0, 0]
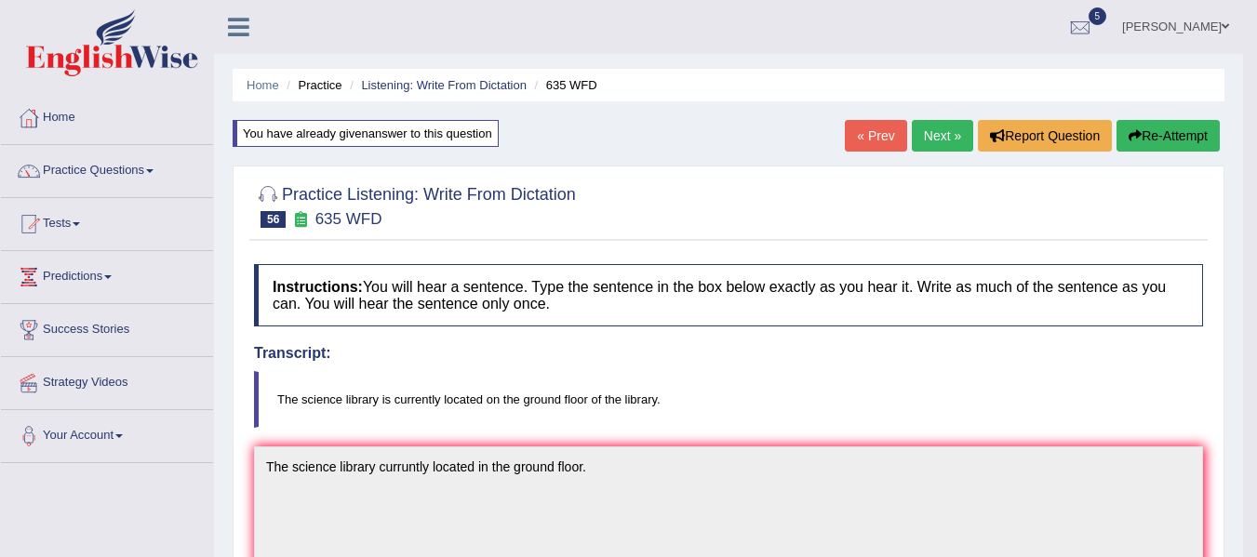
click at [923, 137] on link "Next »" at bounding box center [941, 136] width 61 height 32
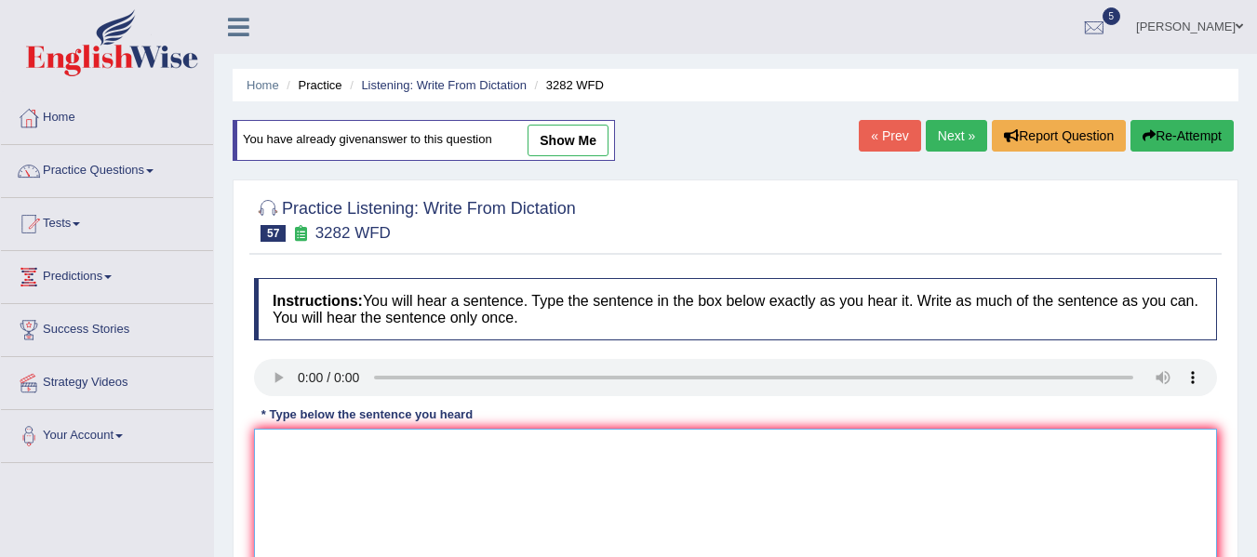
click at [663, 441] on textarea at bounding box center [735, 519] width 963 height 180
click at [588, 458] on textarea at bounding box center [735, 519] width 963 height 180
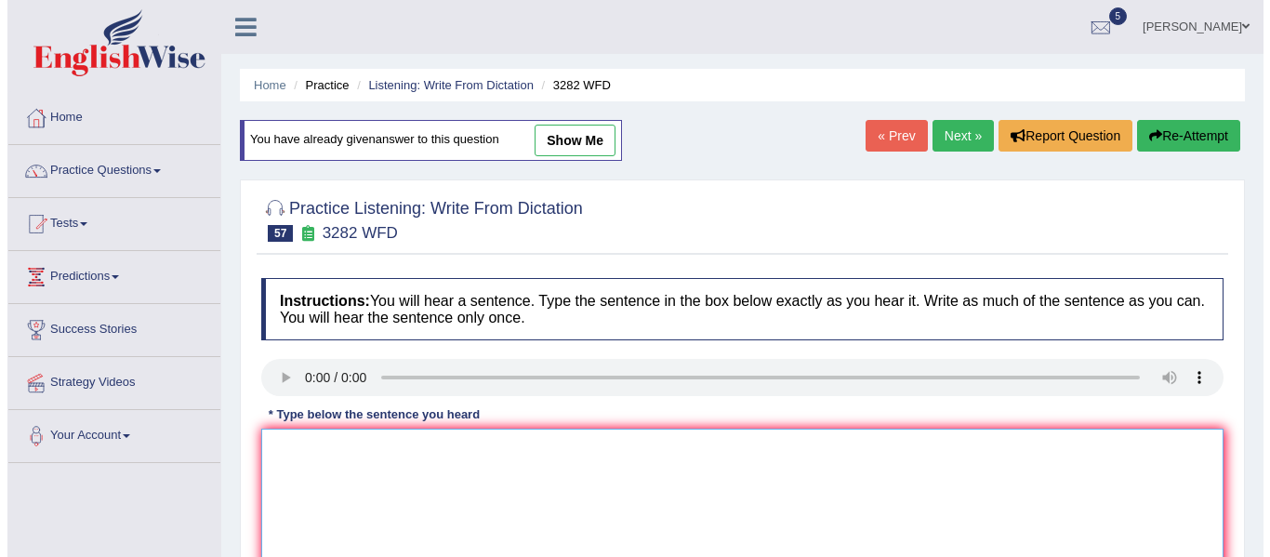
scroll to position [193, 0]
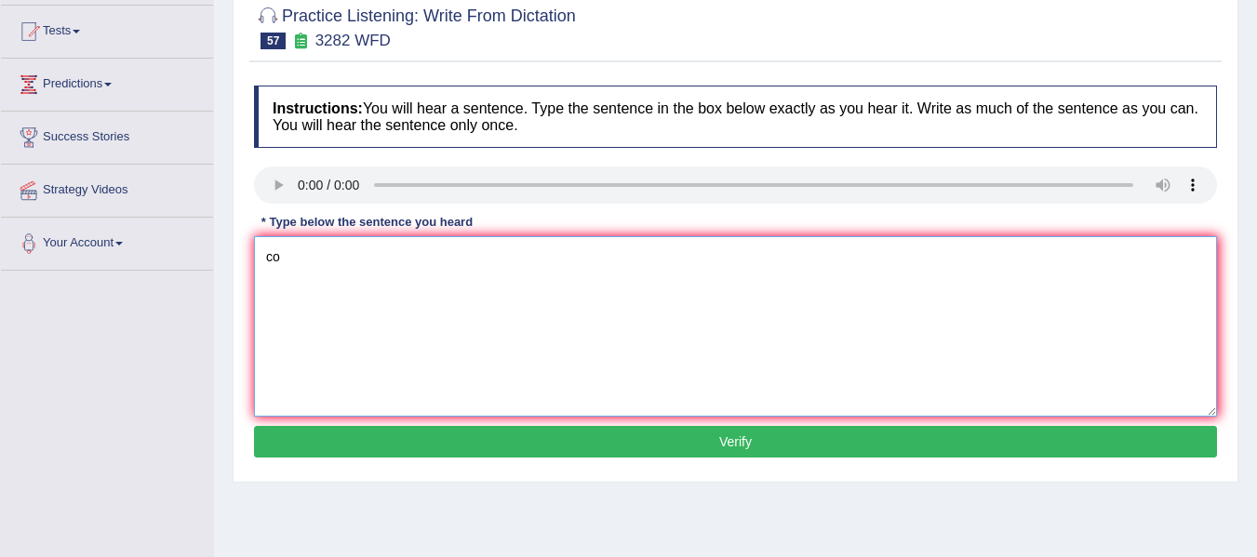
type textarea "c"
click at [378, 259] on textarea "Computers used to larger than they are used to." at bounding box center [735, 326] width 963 height 180
click at [564, 256] on textarea "Computers used to be larger than they are used to." at bounding box center [735, 326] width 963 height 180
click at [400, 251] on textarea "Computers used to be larger than they are now." at bounding box center [735, 326] width 963 height 180
type textarea "Computers used to be larger than they are now."
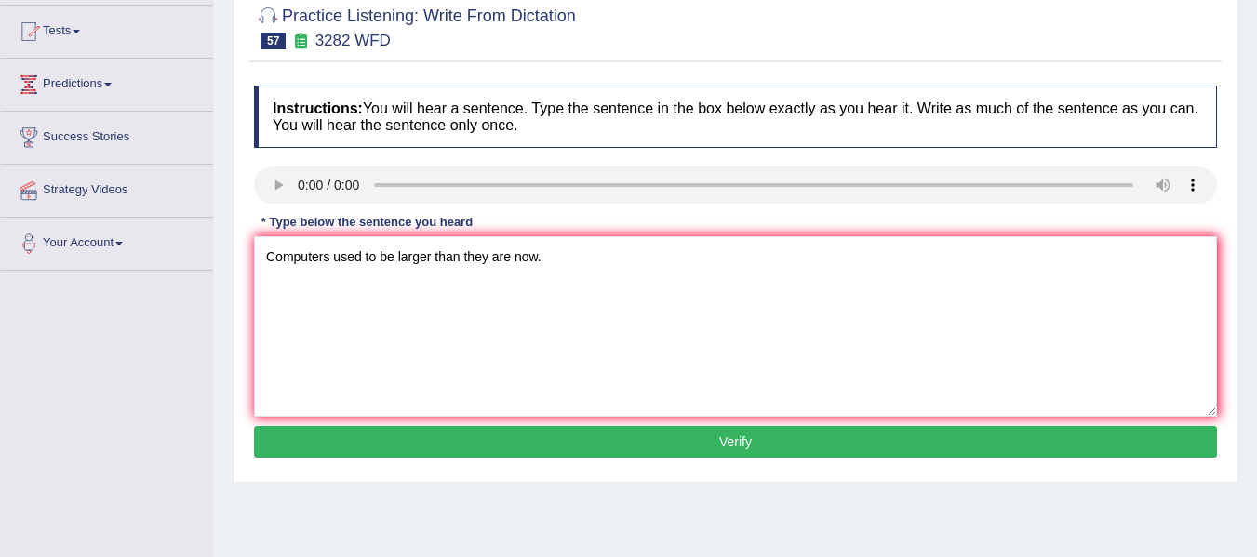
click at [693, 444] on button "Verify" at bounding box center [735, 442] width 963 height 32
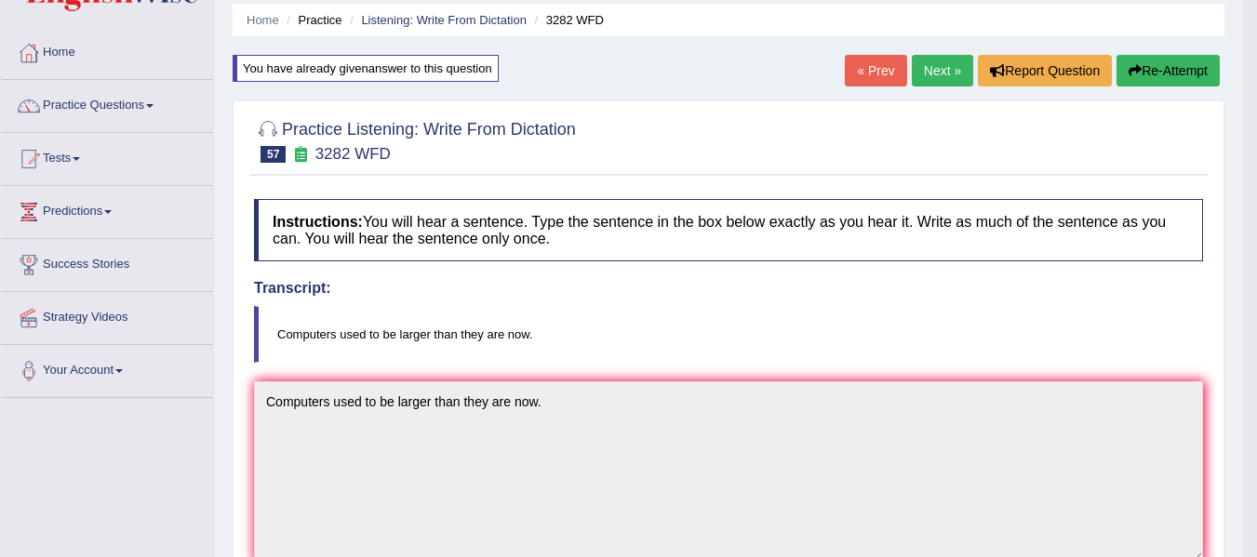
scroll to position [64, 0]
click at [928, 79] on link "Next »" at bounding box center [941, 72] width 61 height 32
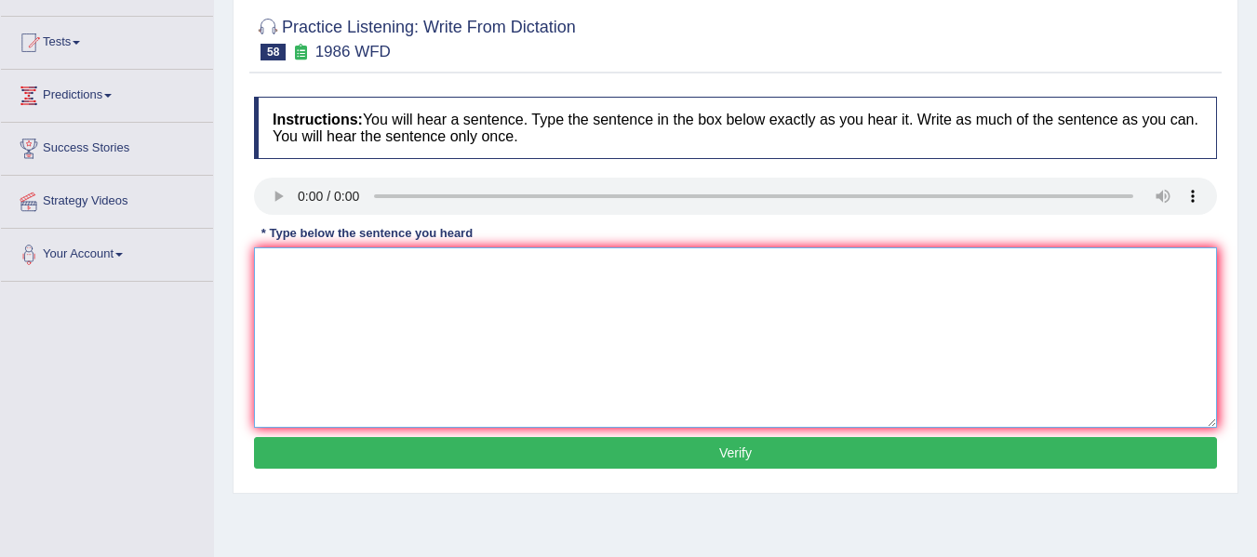
click at [282, 257] on textarea at bounding box center [735, 337] width 963 height 180
type textarea "A good academic paper should present a clear"
click at [564, 457] on button "Verify" at bounding box center [735, 453] width 963 height 32
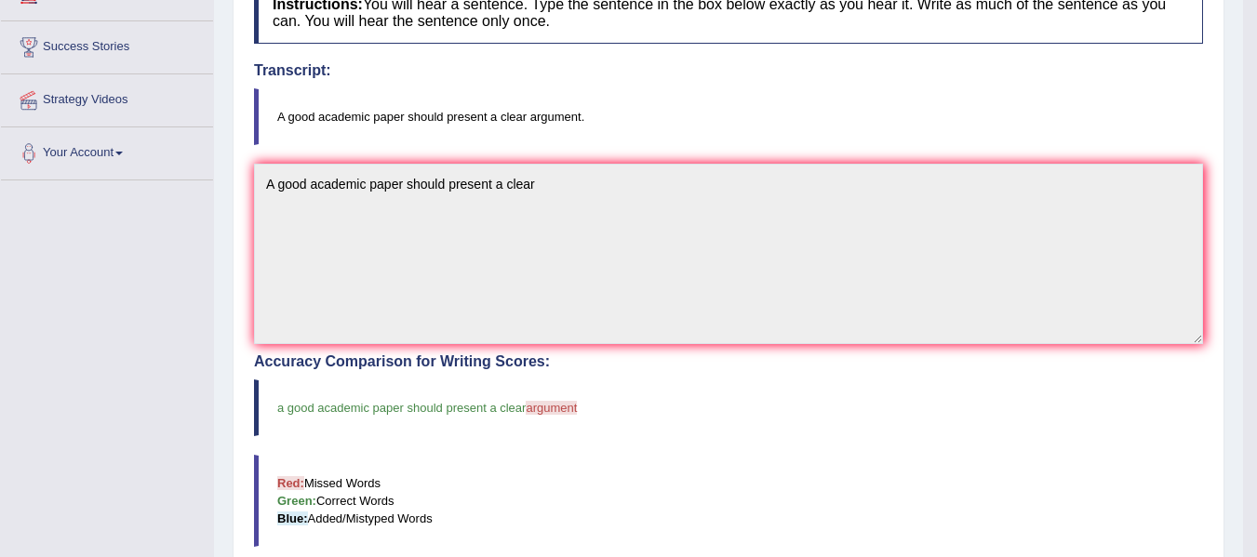
scroll to position [282, 0]
